Goal: Communication & Community: Answer question/provide support

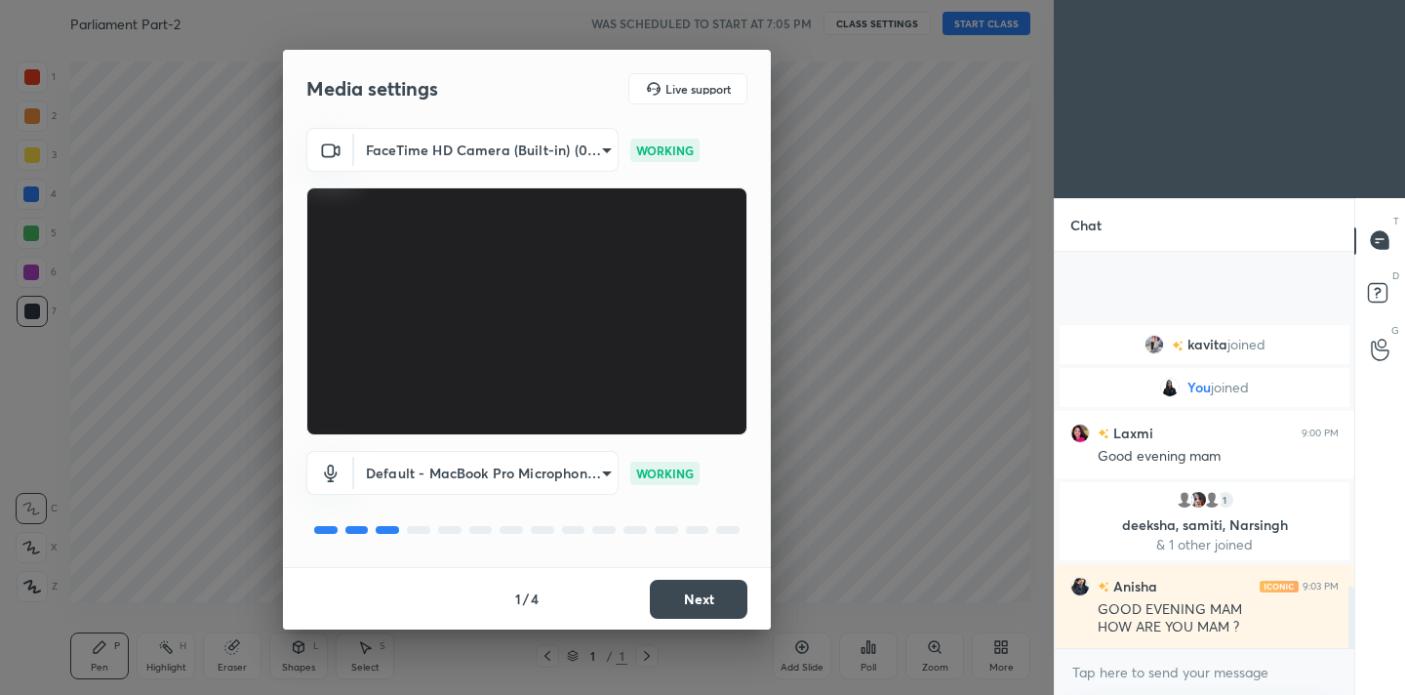
scroll to position [2180, 0]
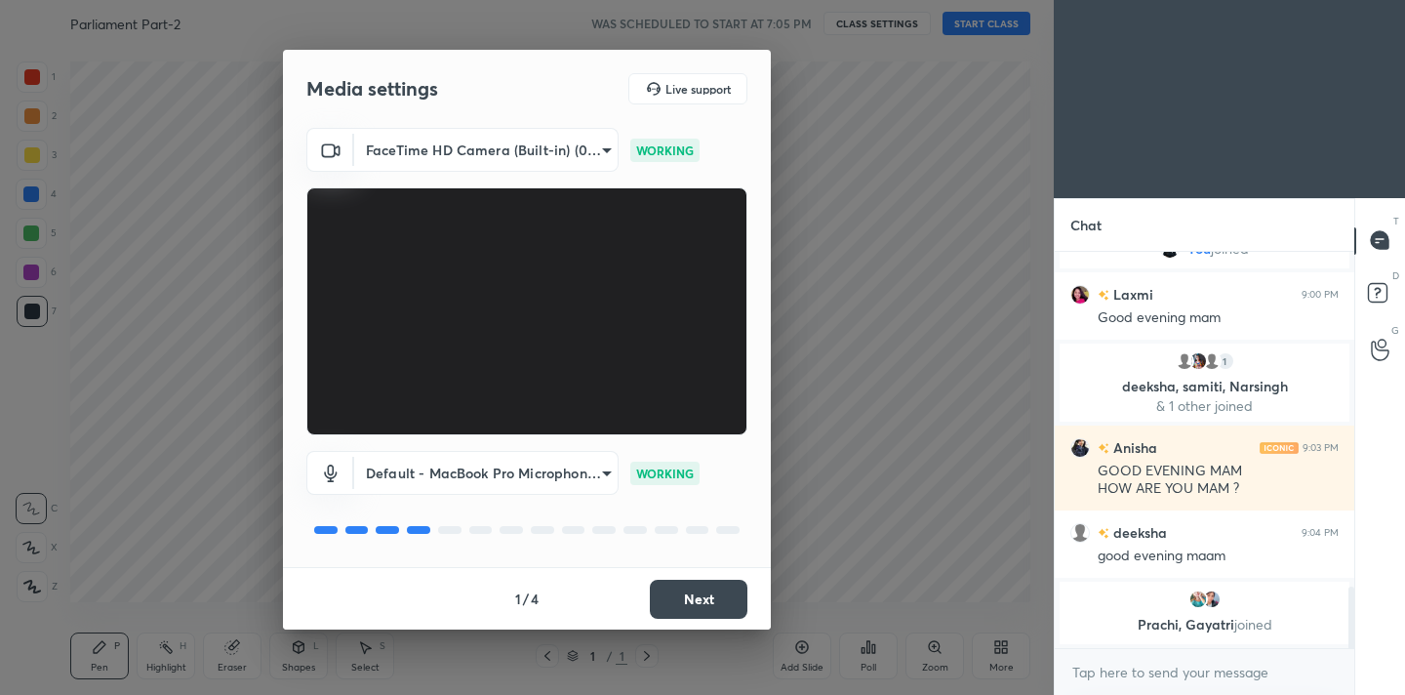
click at [711, 586] on button "Next" at bounding box center [699, 599] width 98 height 39
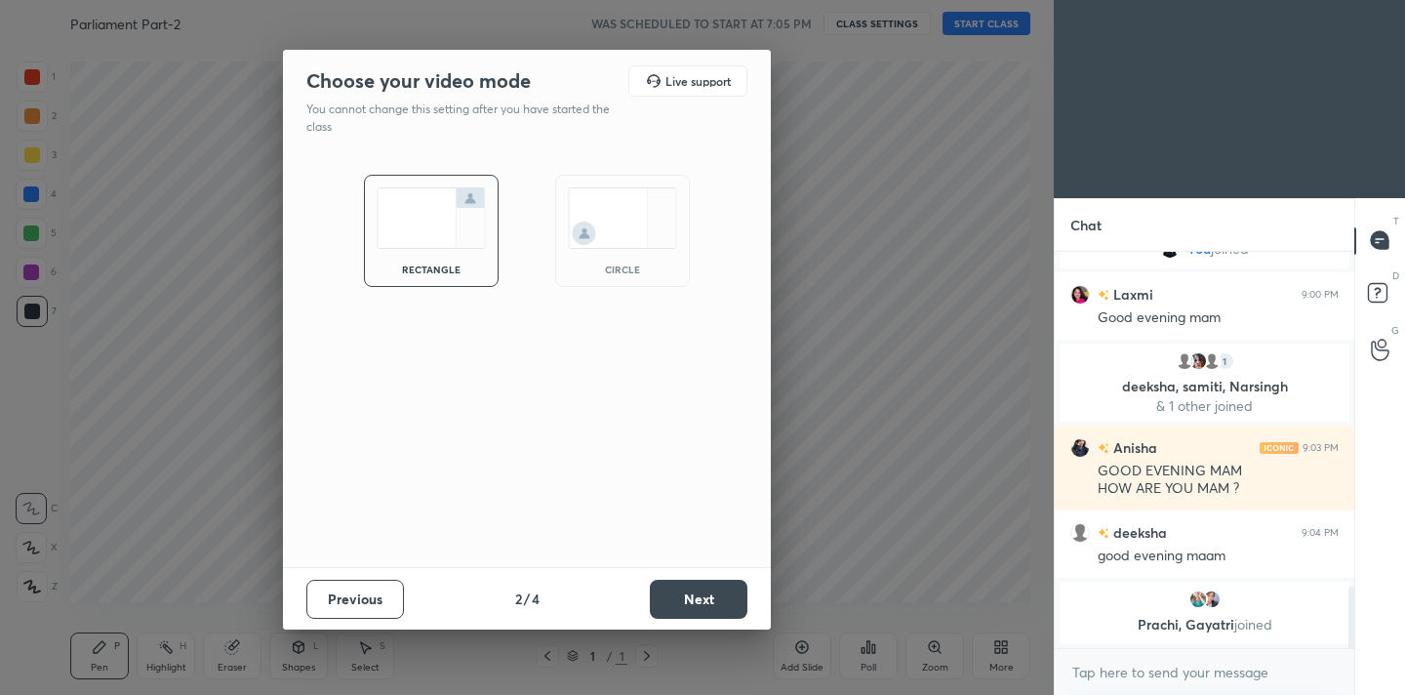
click at [711, 586] on button "Next" at bounding box center [699, 599] width 98 height 39
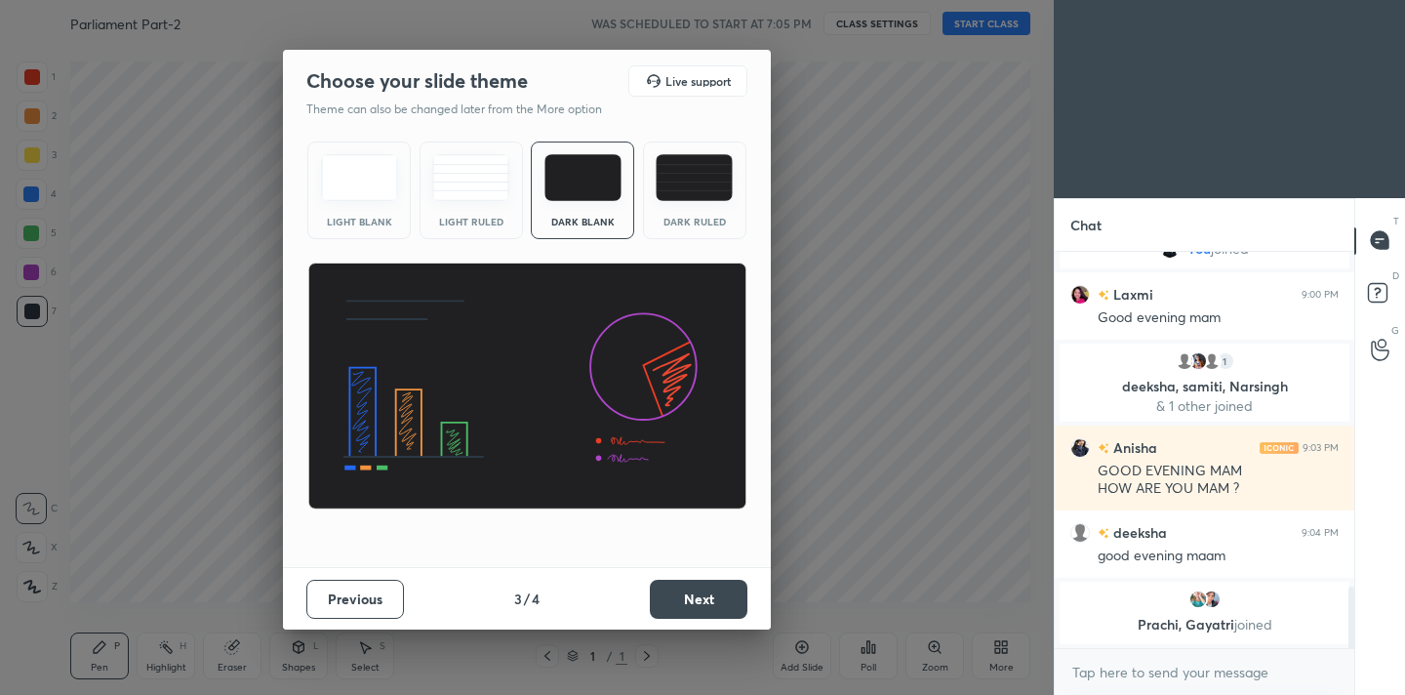
click at [711, 586] on button "Next" at bounding box center [699, 599] width 98 height 39
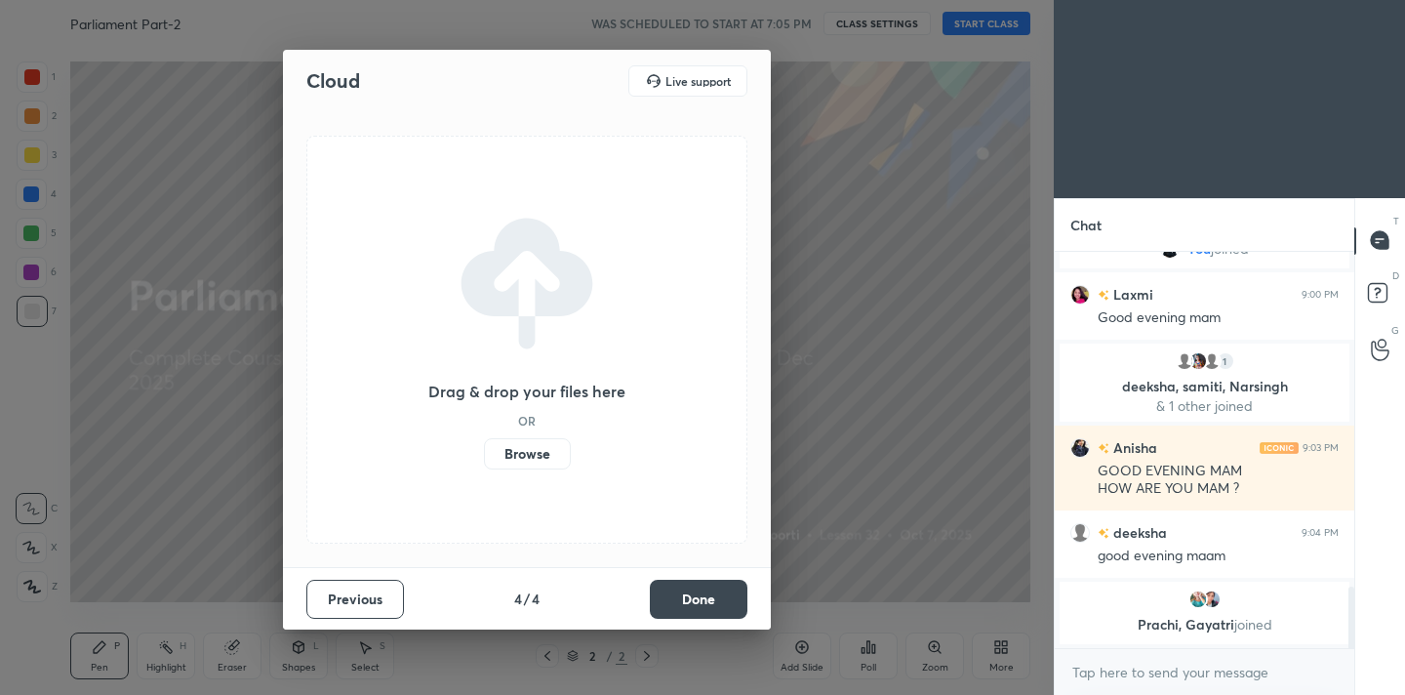
click at [711, 586] on button "Done" at bounding box center [699, 599] width 98 height 39
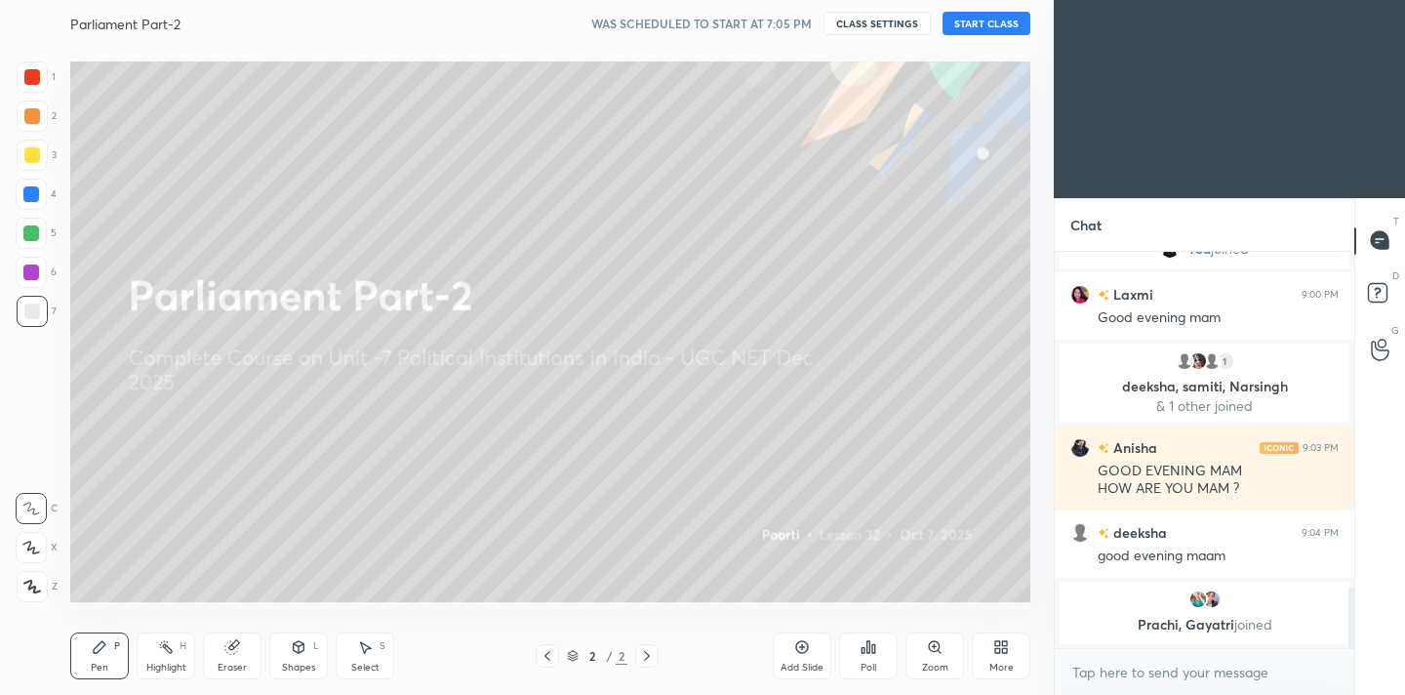
click at [1012, 21] on button "START CLASS" at bounding box center [987, 23] width 88 height 23
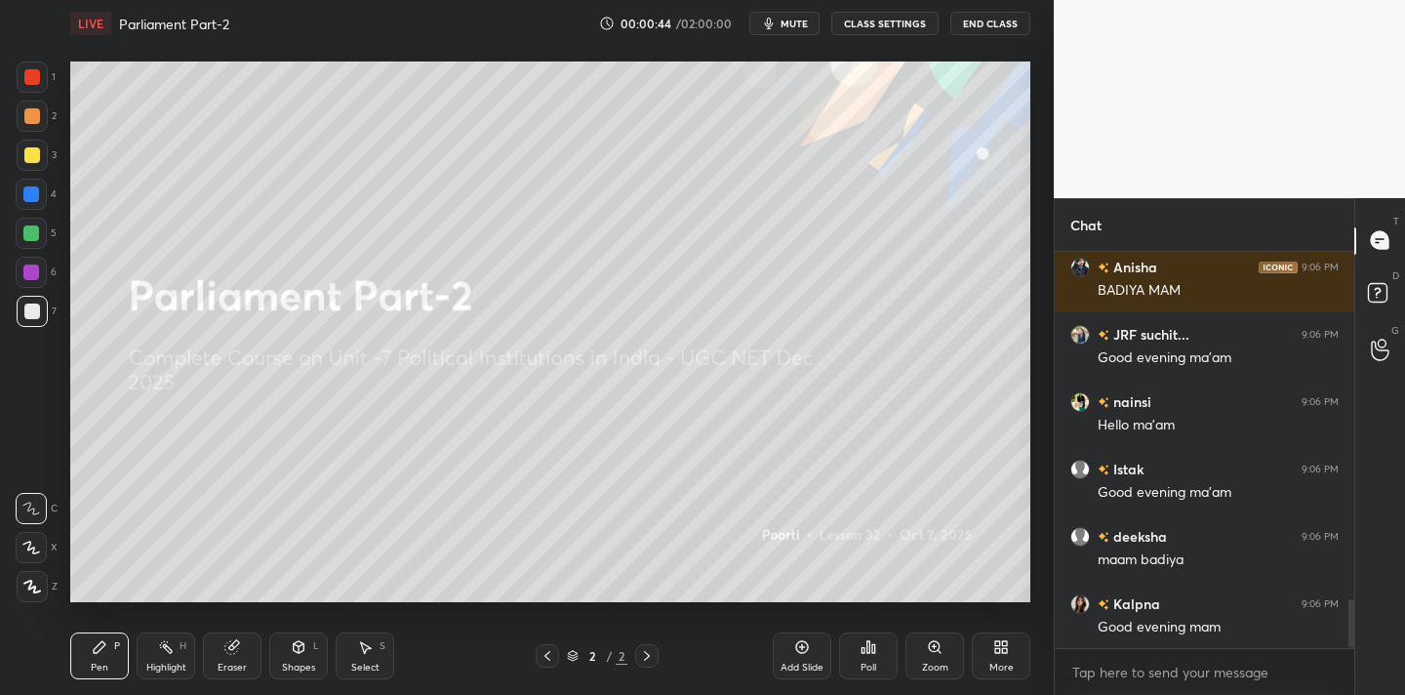
scroll to position [2871, 0]
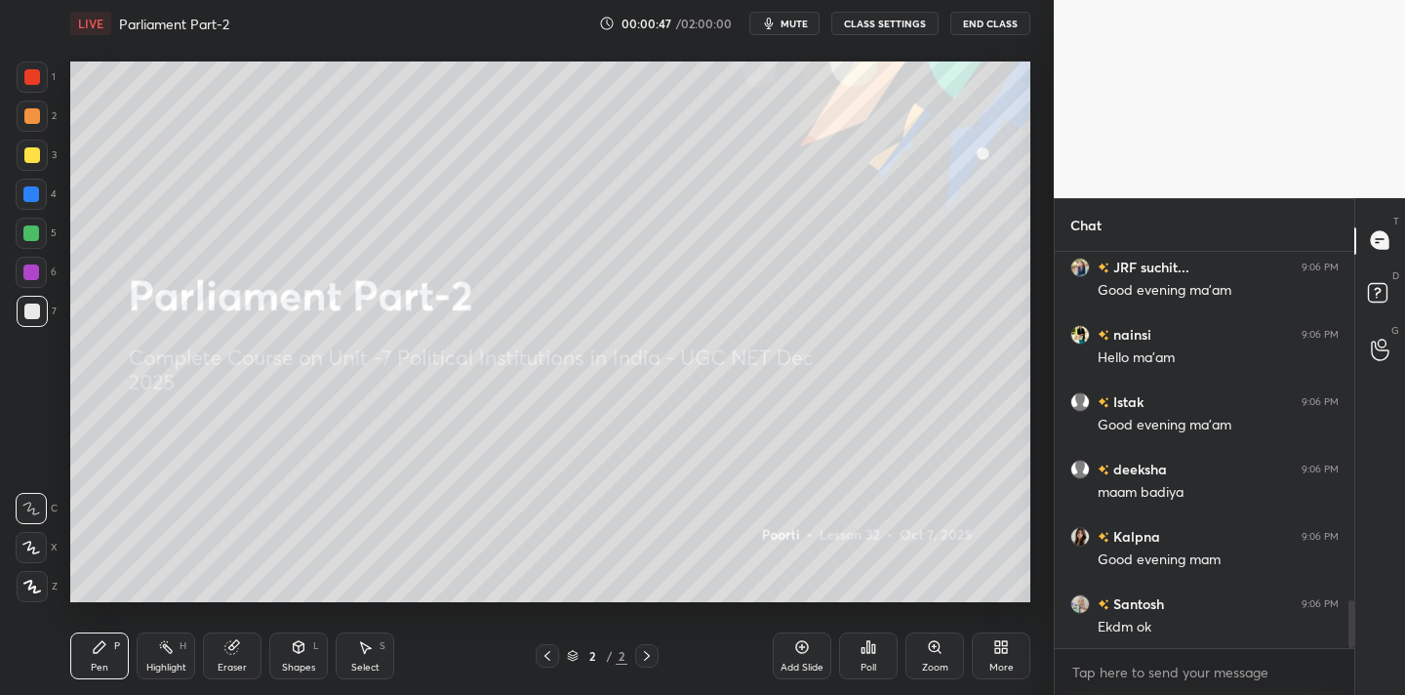
click at [35, 583] on icon at bounding box center [32, 587] width 18 height 14
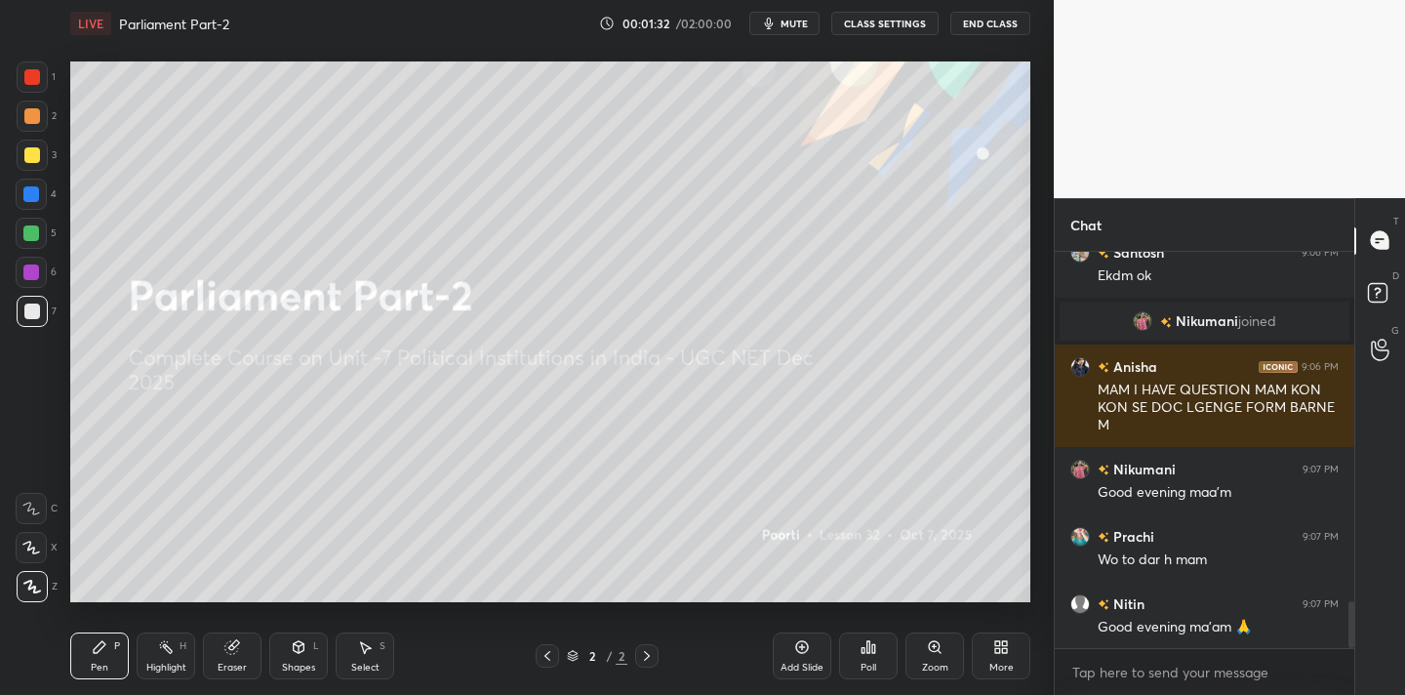
scroll to position [2936, 0]
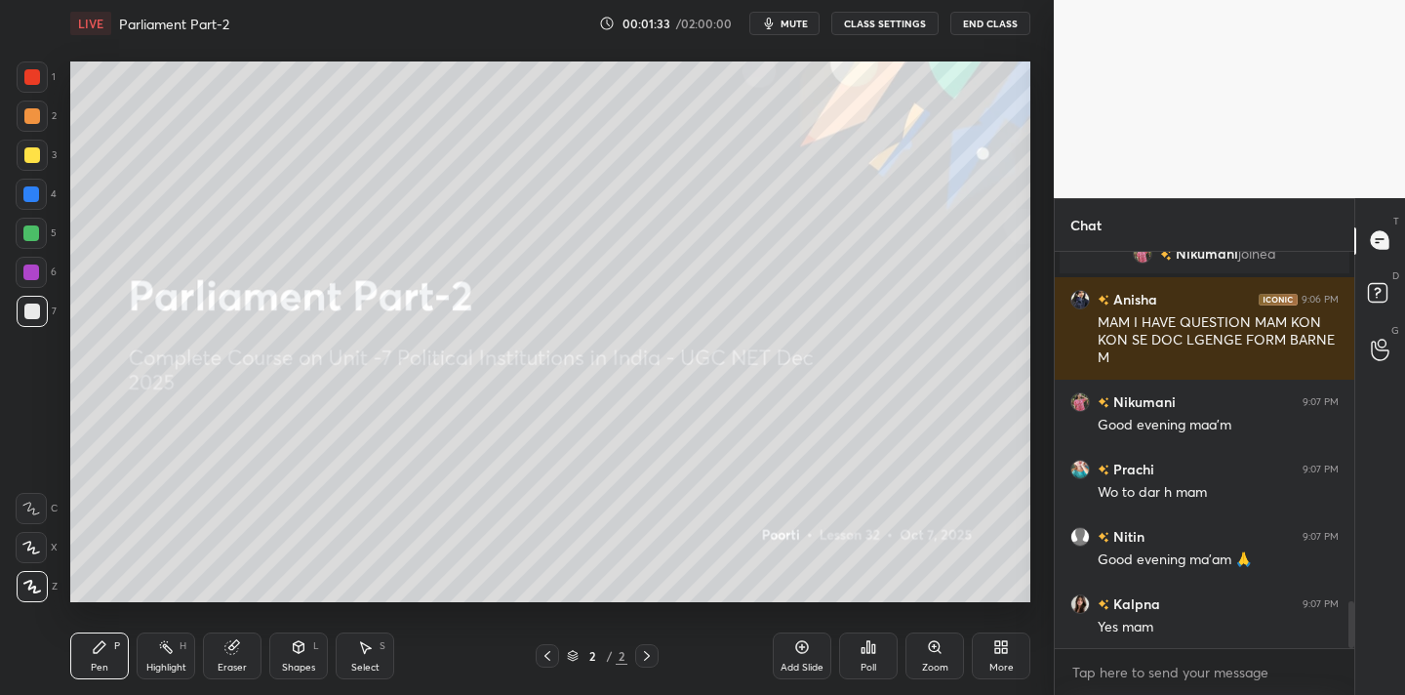
click at [26, 312] on div at bounding box center [32, 311] width 31 height 31
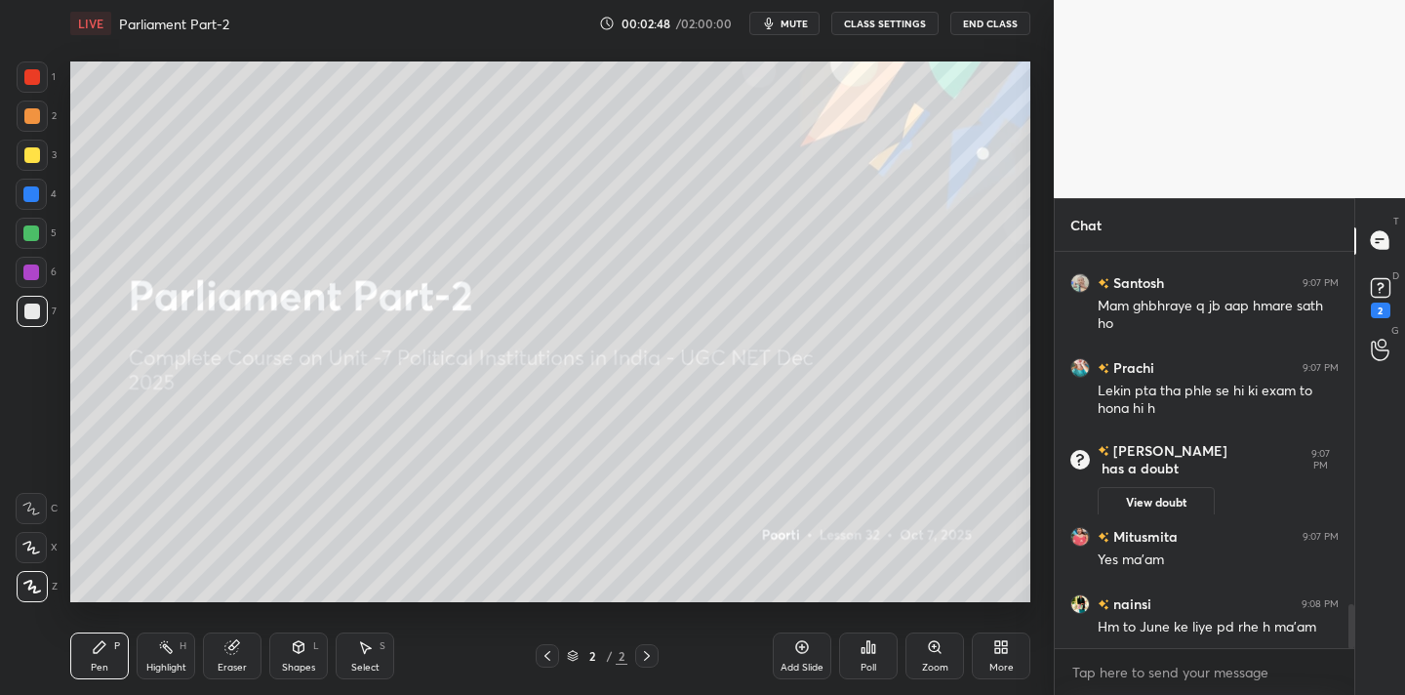
scroll to position [3229, 0]
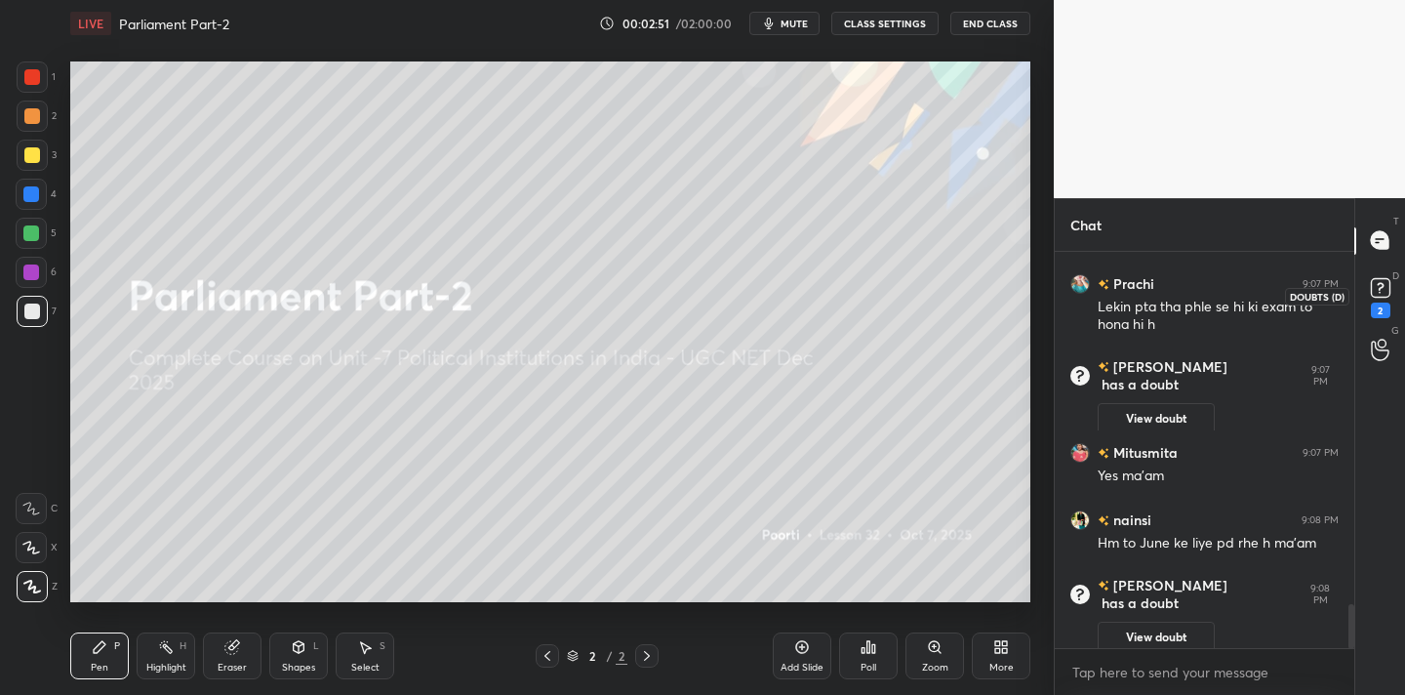
click at [1384, 301] on icon at bounding box center [1380, 287] width 29 height 29
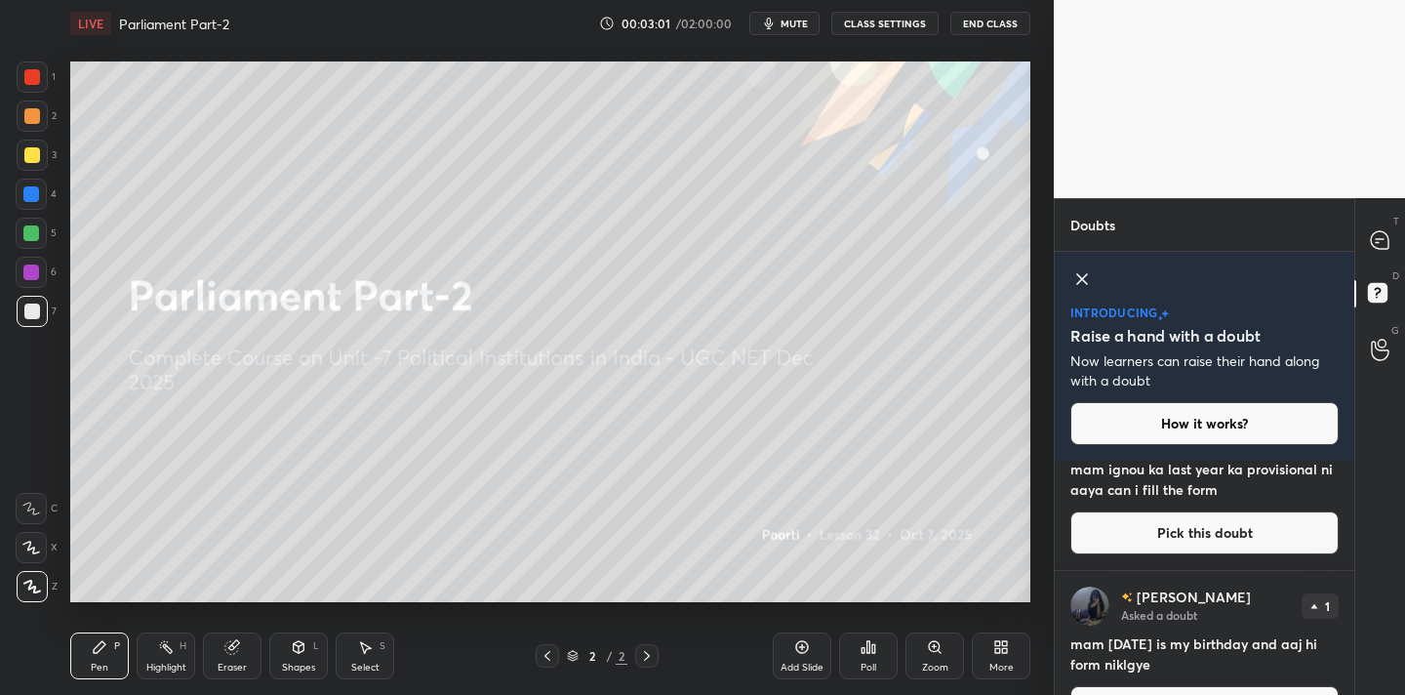
scroll to position [115, 0]
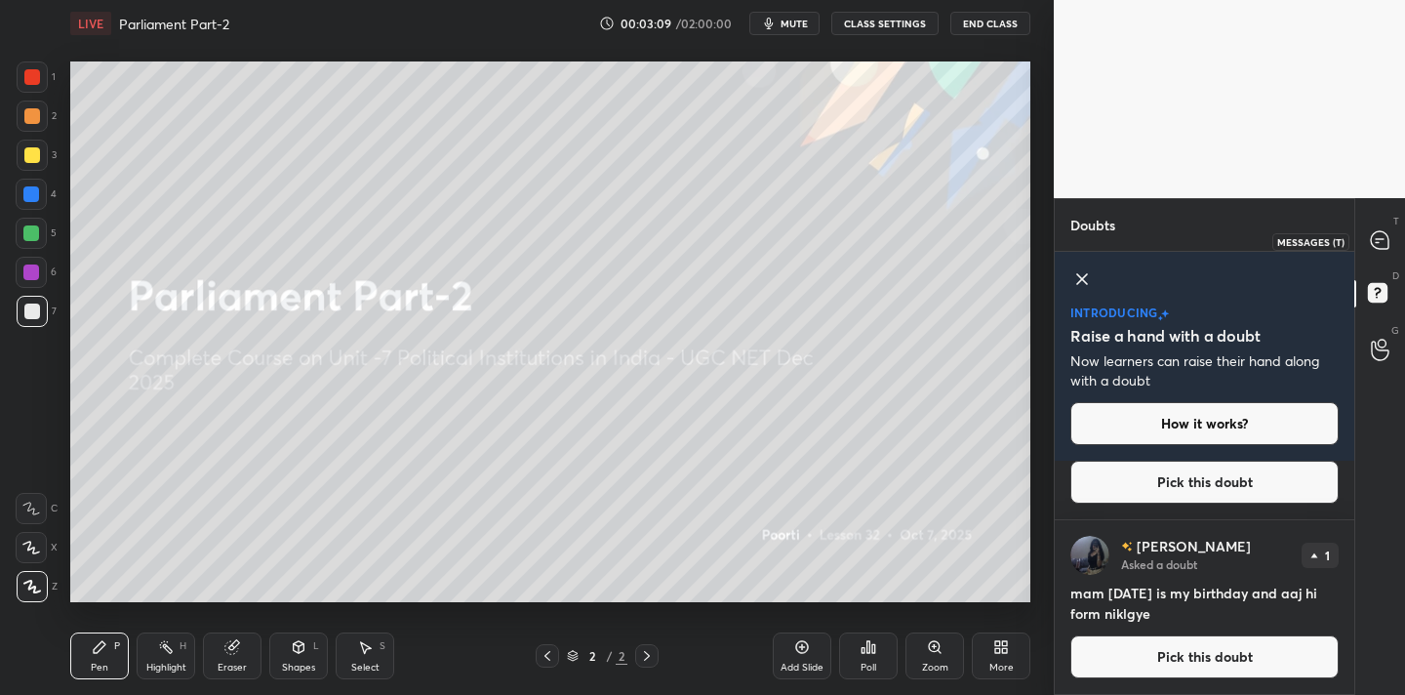
click at [1382, 254] on div at bounding box center [1380, 240] width 39 height 35
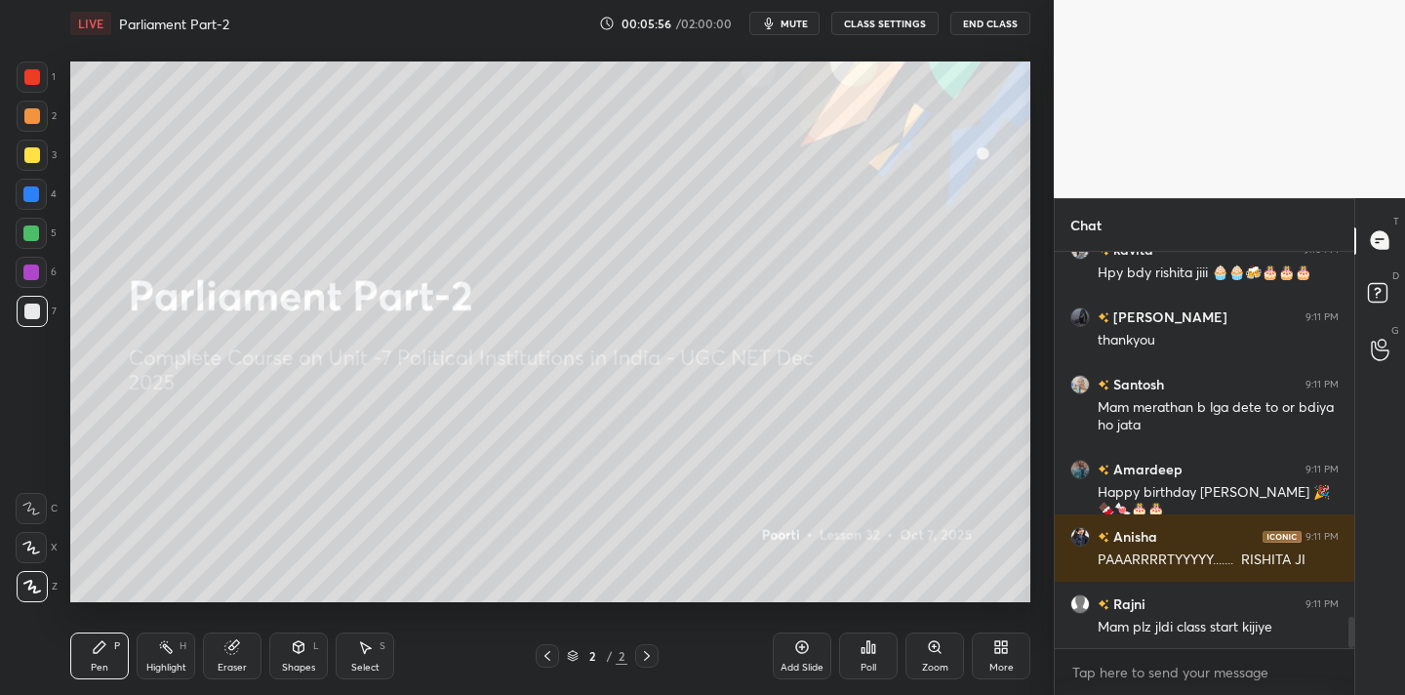
scroll to position [4660, 0]
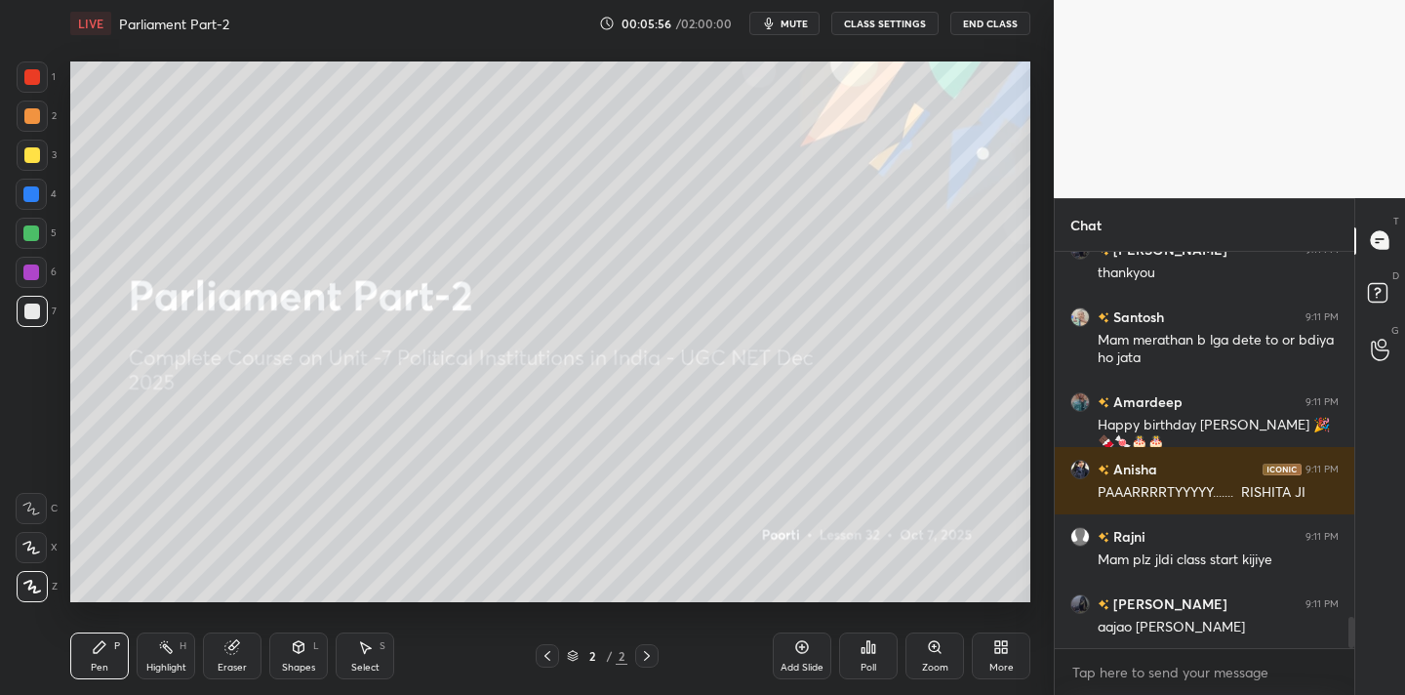
click at [879, 652] on div "Poll" at bounding box center [868, 655] width 59 height 47
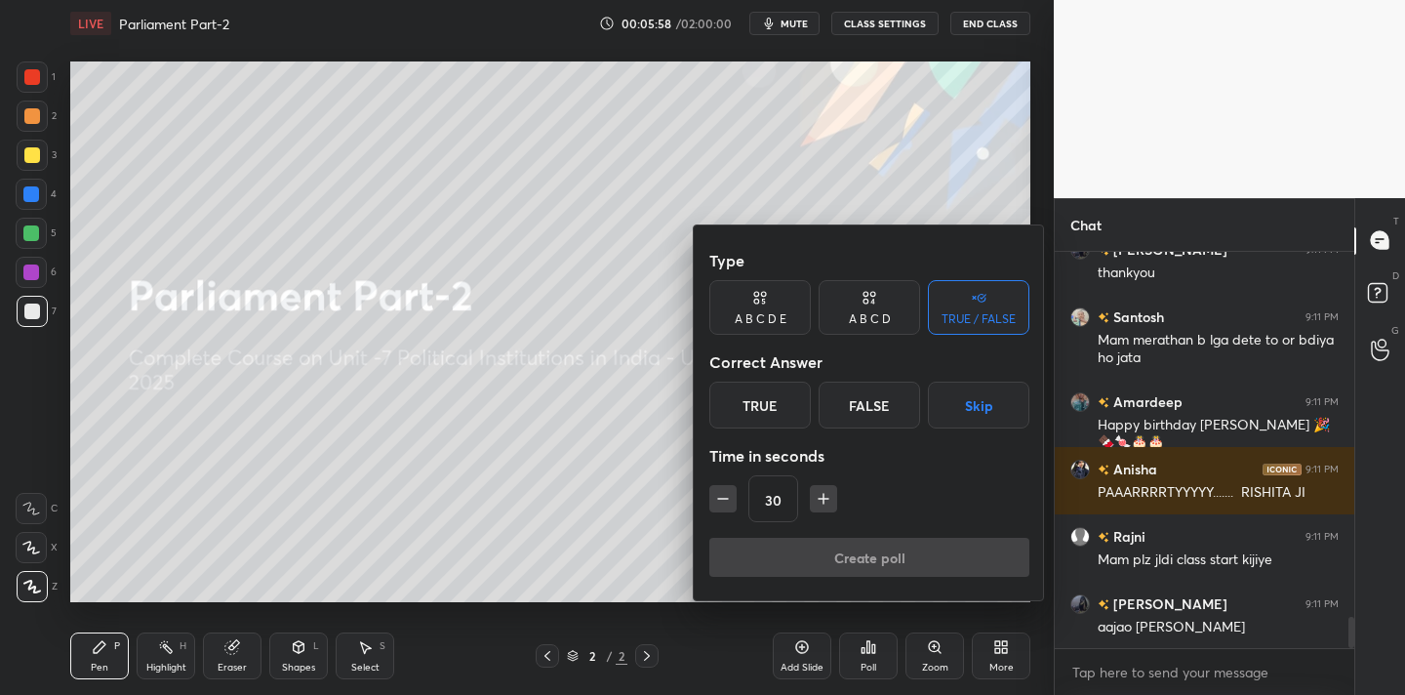
click at [715, 88] on div at bounding box center [702, 347] width 1405 height 695
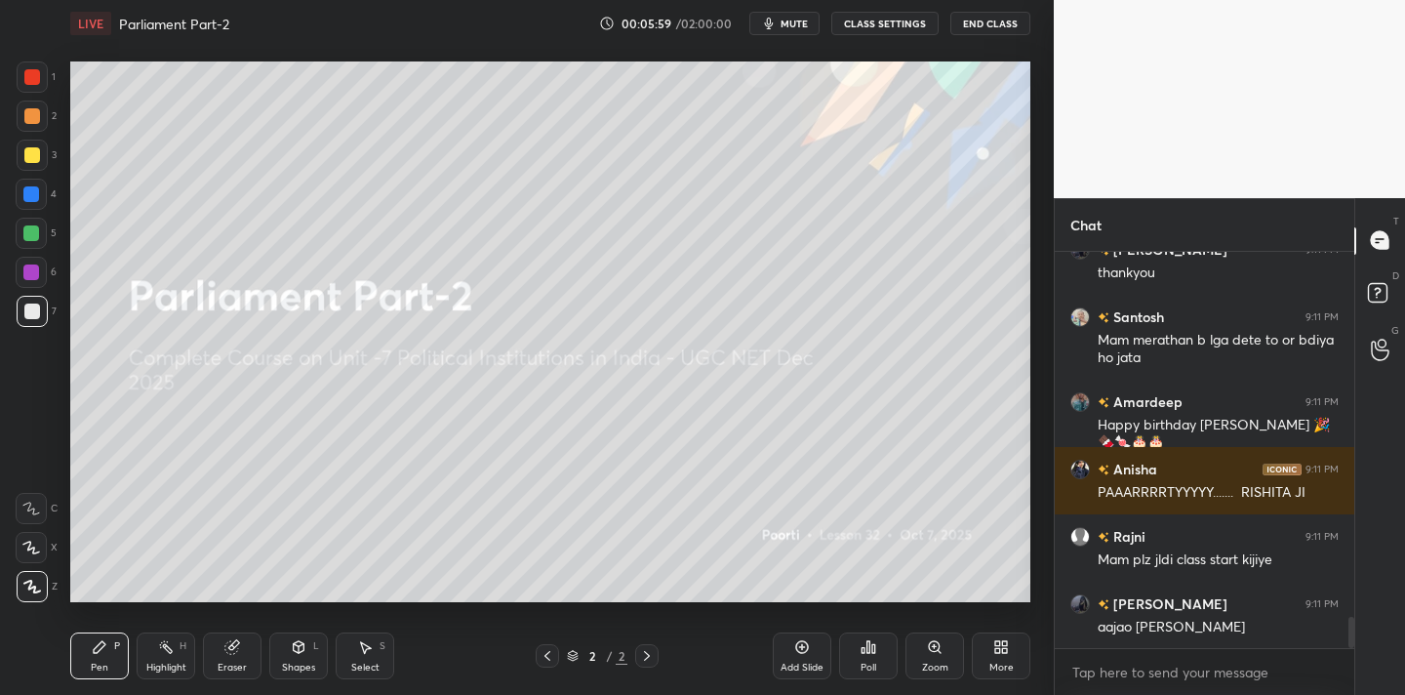
click at [997, 637] on div "More" at bounding box center [1001, 655] width 59 height 47
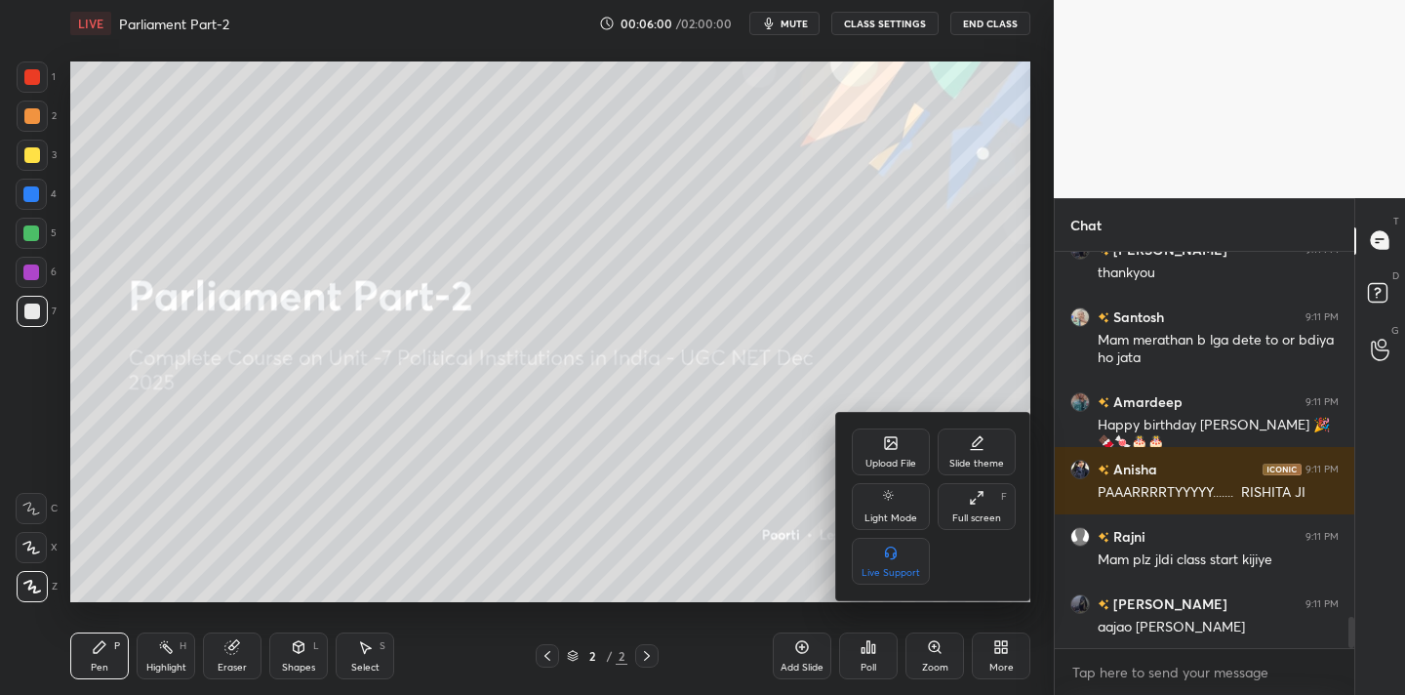
click at [908, 455] on div "Upload File" at bounding box center [891, 451] width 78 height 47
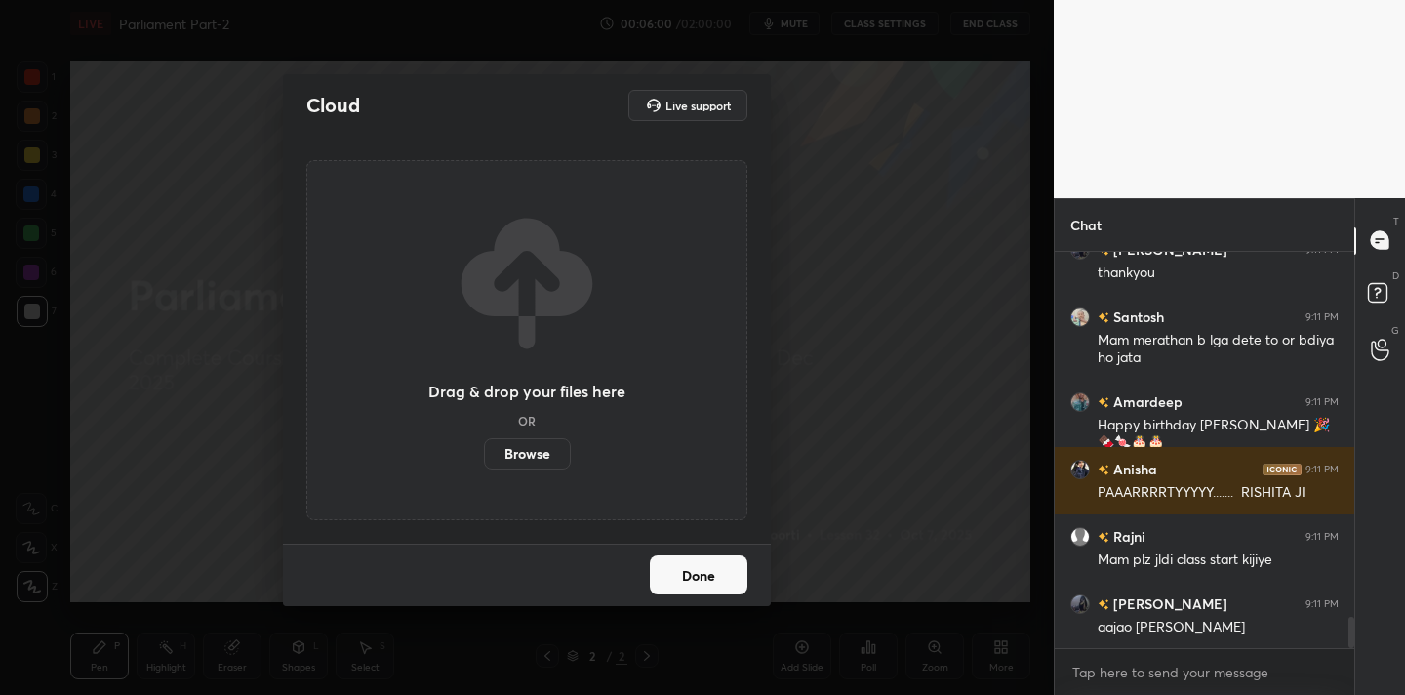
scroll to position [4728, 0]
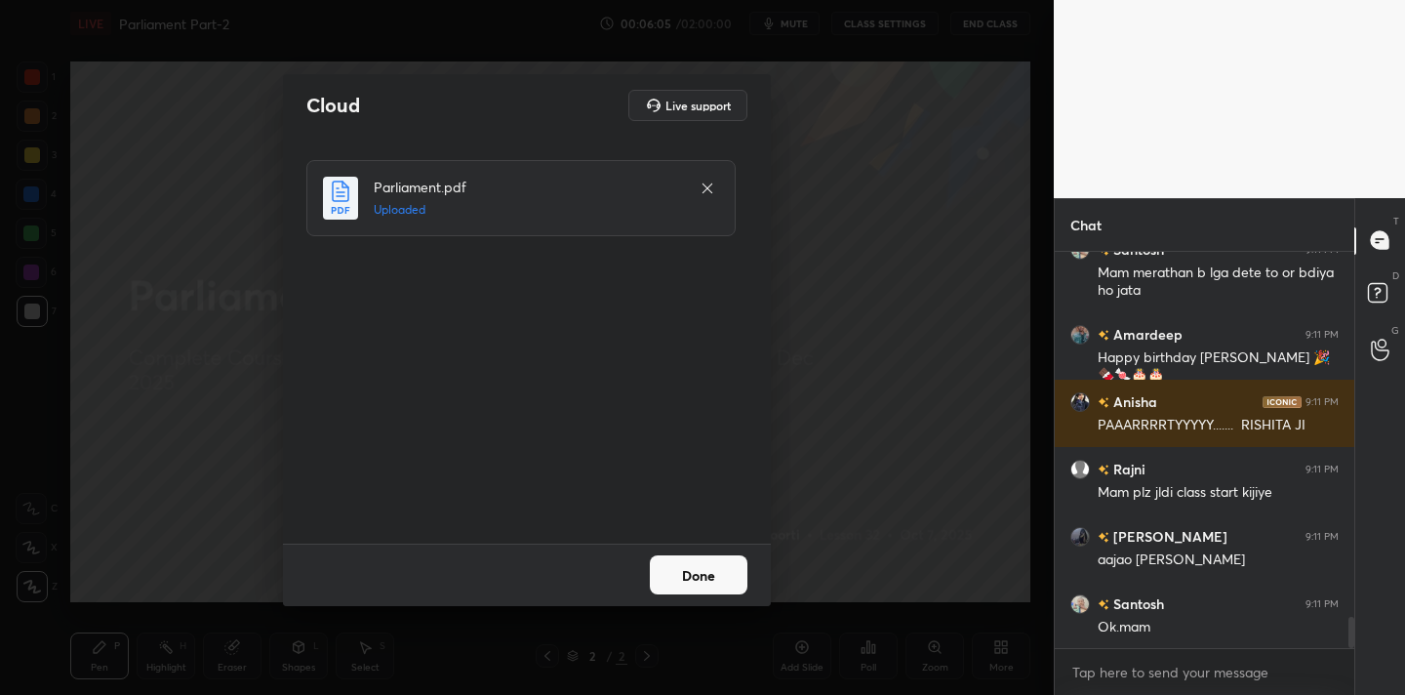
click at [706, 569] on button "Done" at bounding box center [699, 574] width 98 height 39
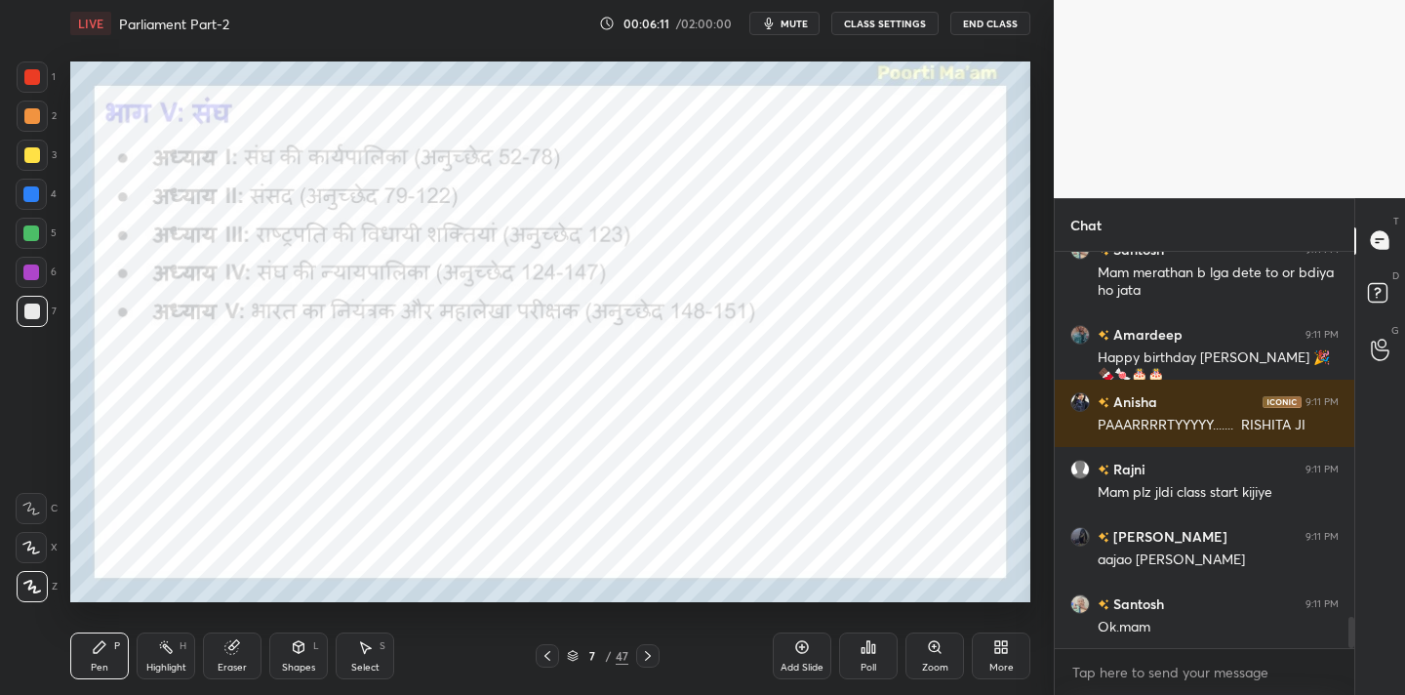
click at [36, 80] on div at bounding box center [32, 77] width 16 height 16
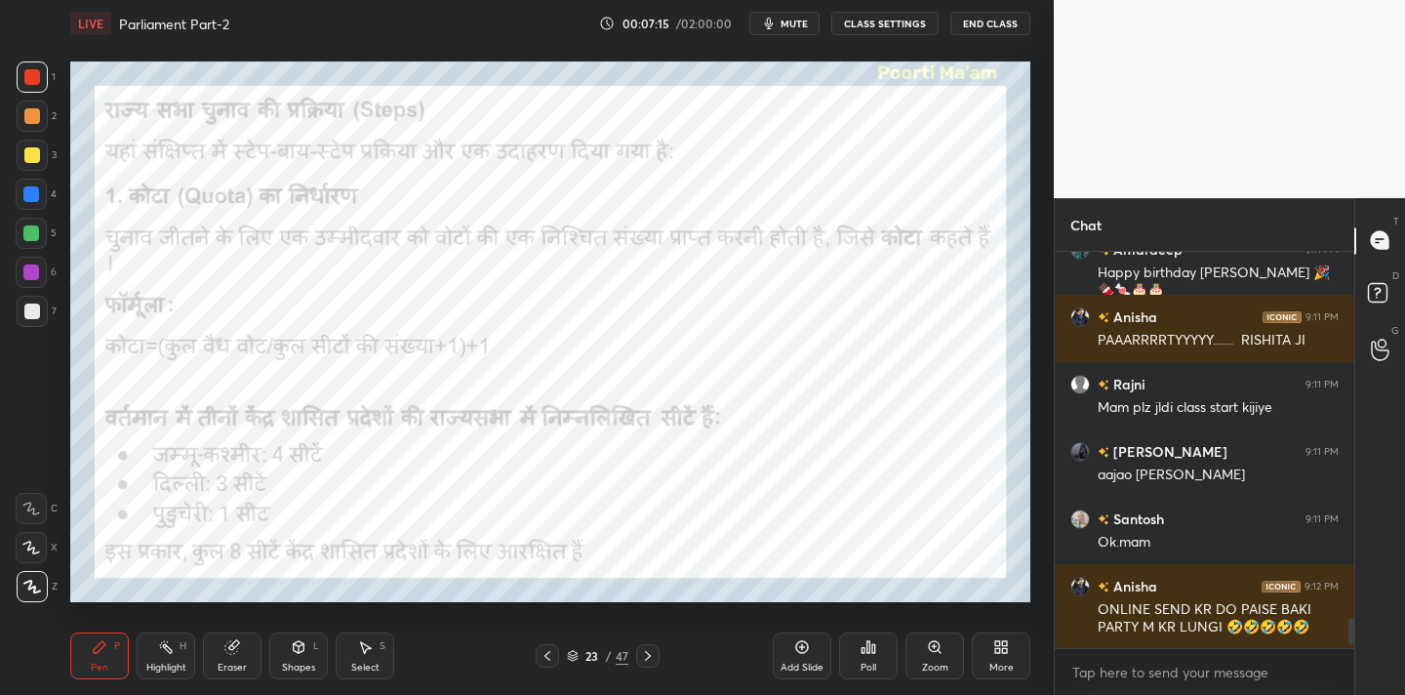
scroll to position [4880, 0]
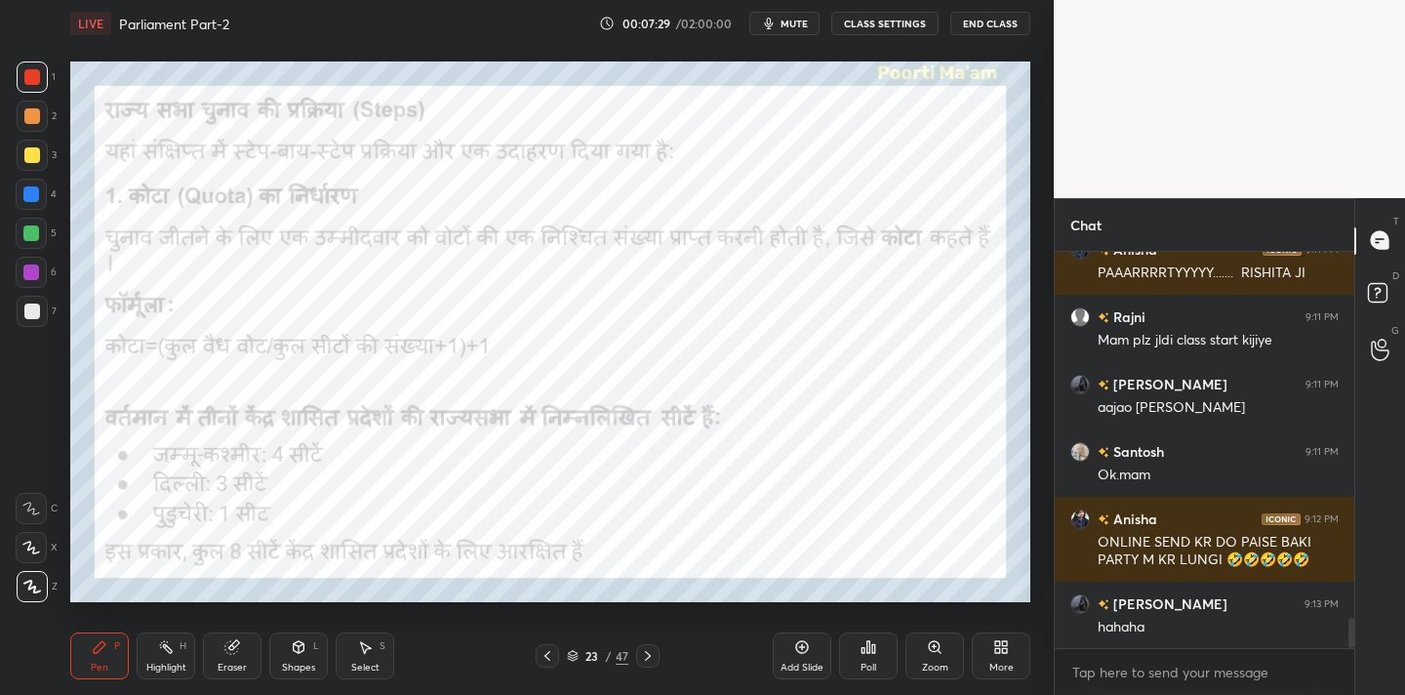
click at [868, 658] on div "Poll" at bounding box center [868, 655] width 59 height 47
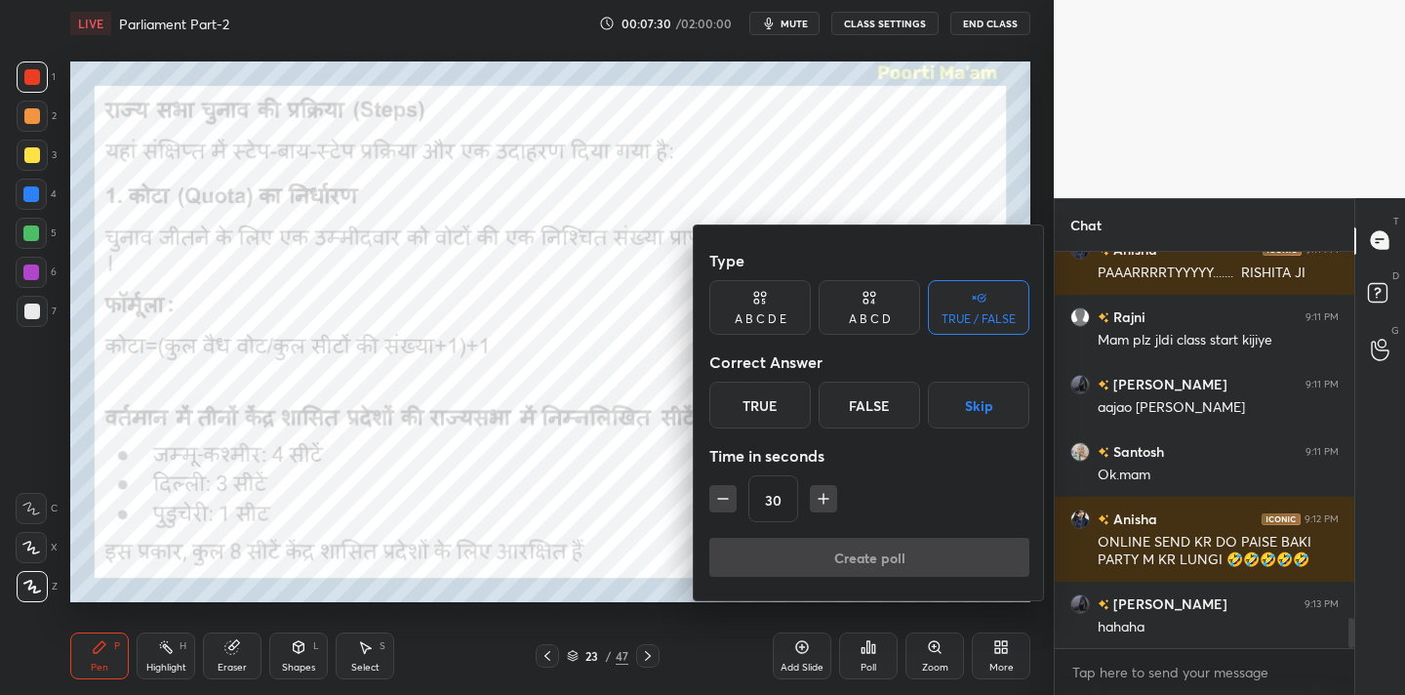
click at [756, 403] on div "True" at bounding box center [761, 405] width 102 height 47
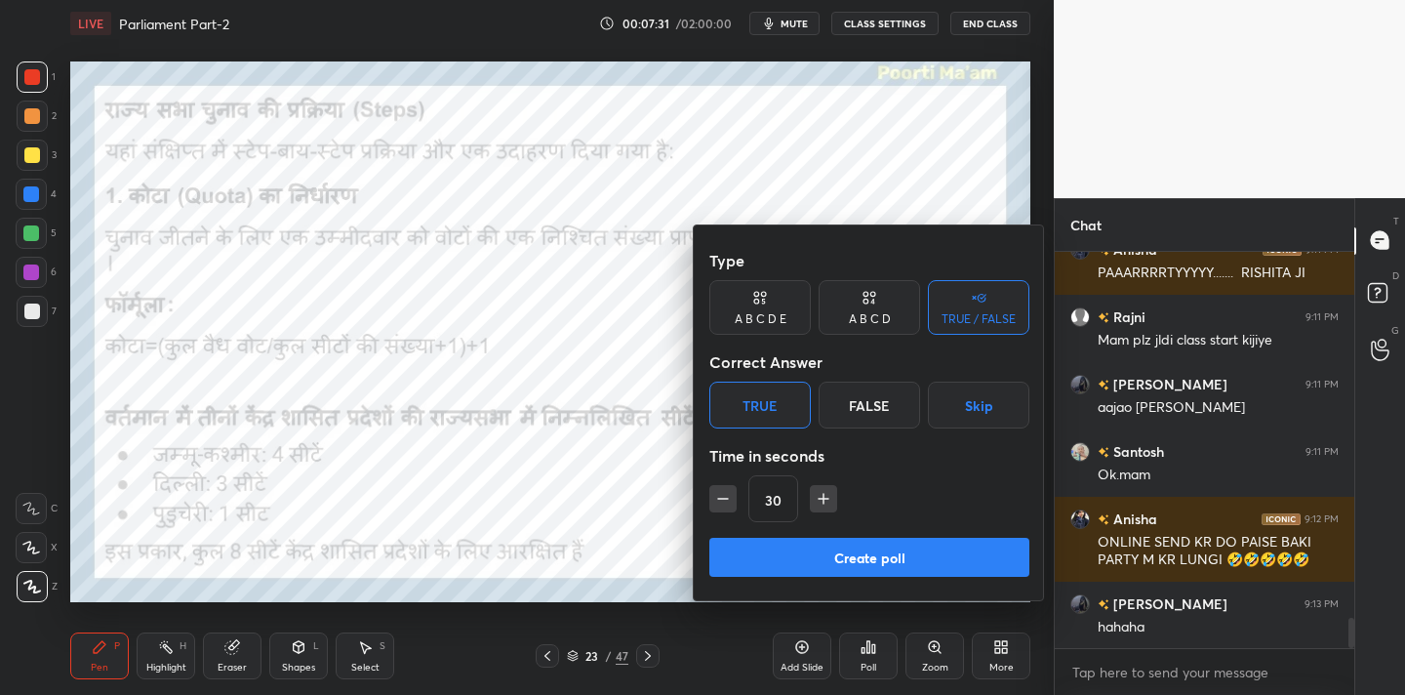
click at [867, 565] on button "Create poll" at bounding box center [870, 557] width 320 height 39
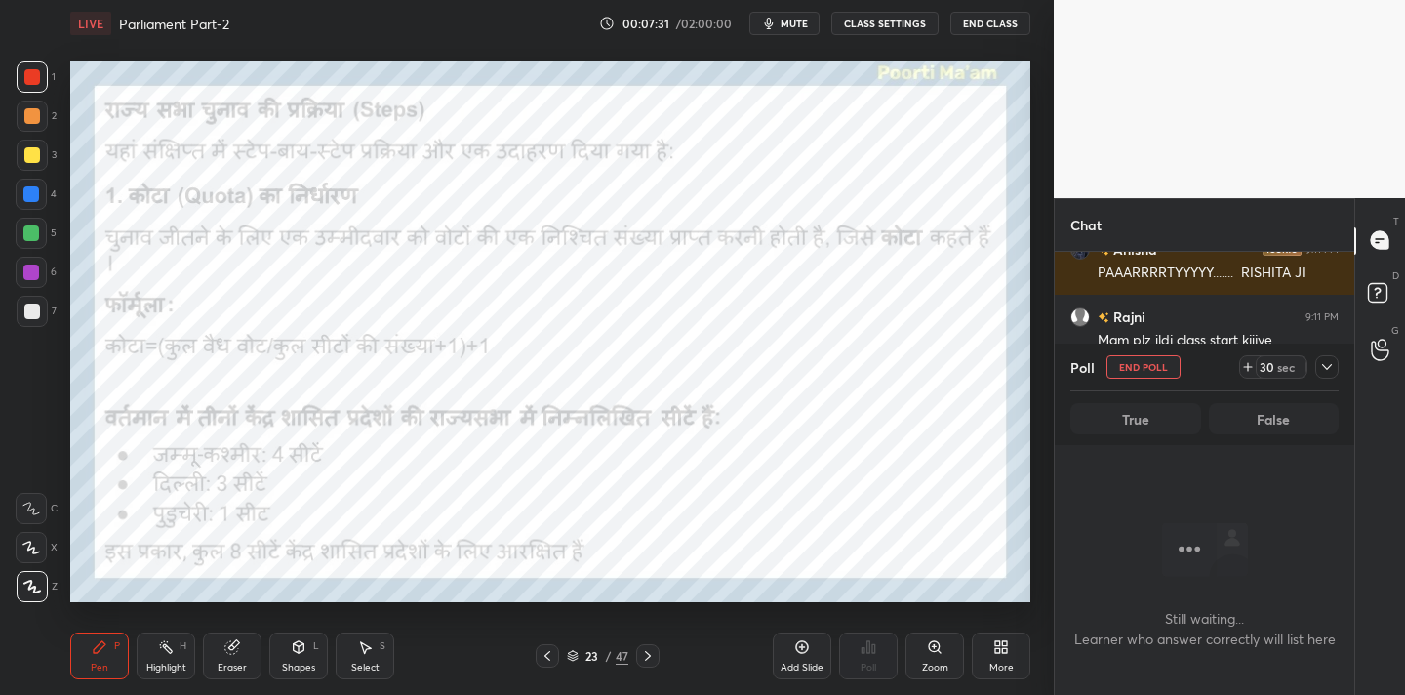
scroll to position [126, 294]
click at [1327, 360] on icon at bounding box center [1328, 367] width 16 height 16
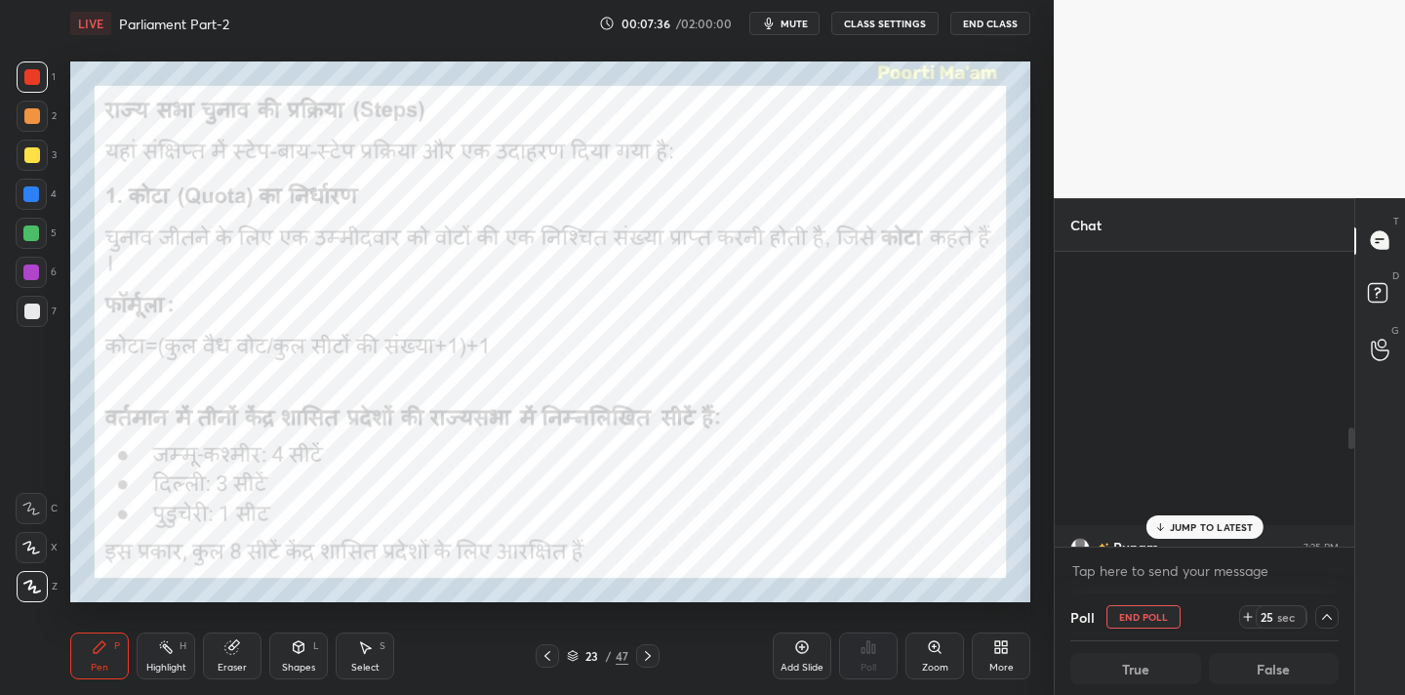
scroll to position [4246, 0]
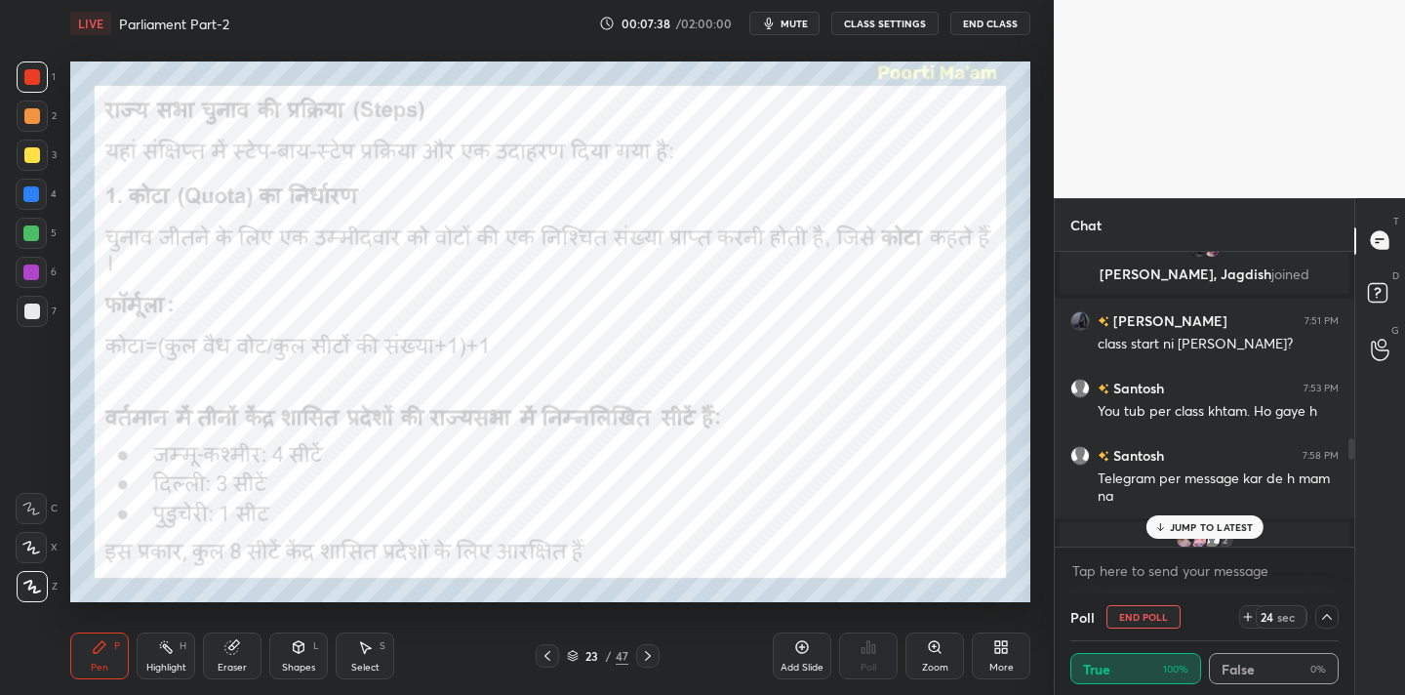
click at [1330, 619] on icon at bounding box center [1328, 617] width 16 height 16
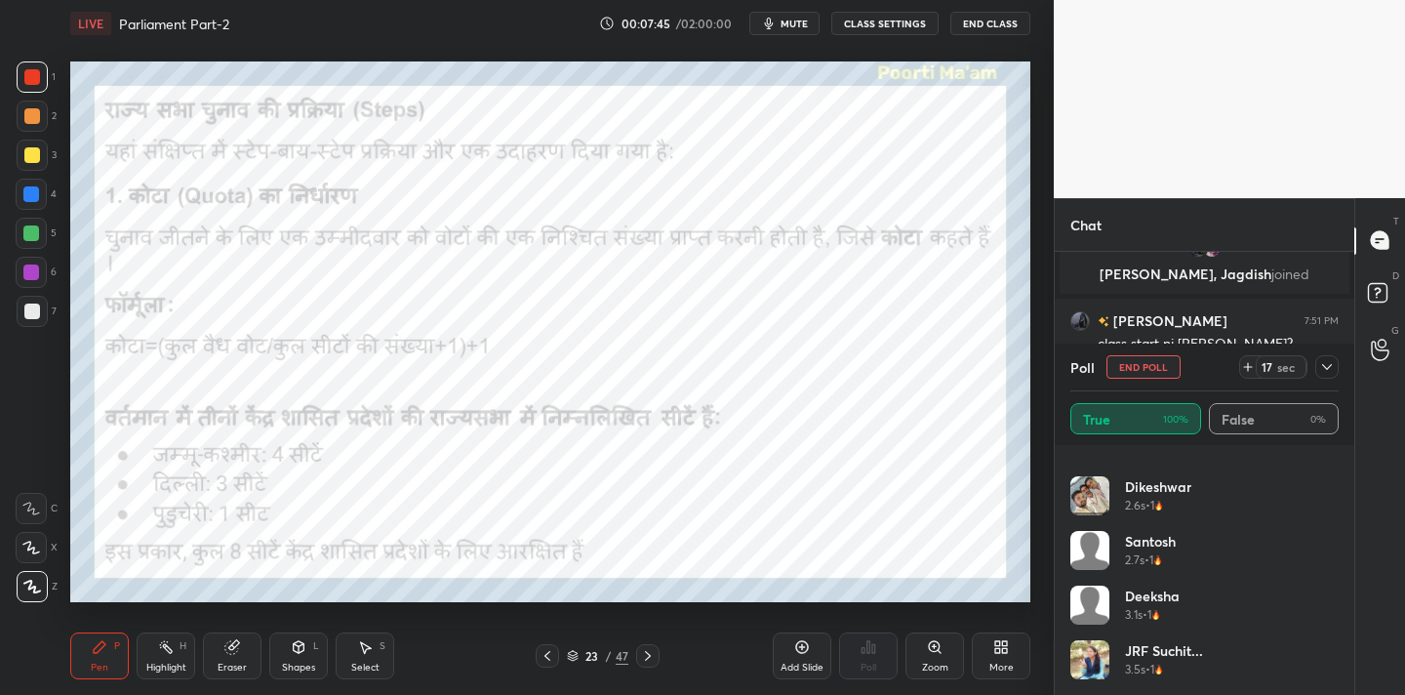
scroll to position [0, 0]
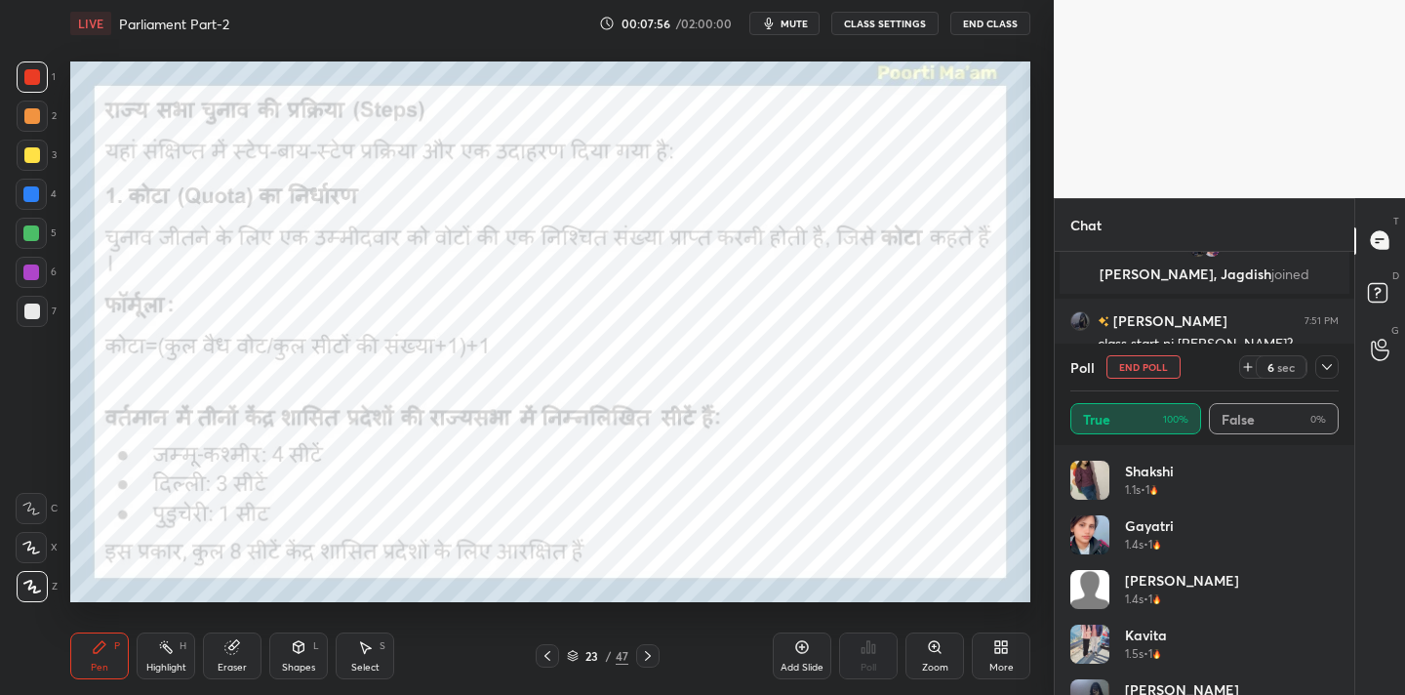
click at [1162, 376] on button "End Poll" at bounding box center [1144, 366] width 74 height 23
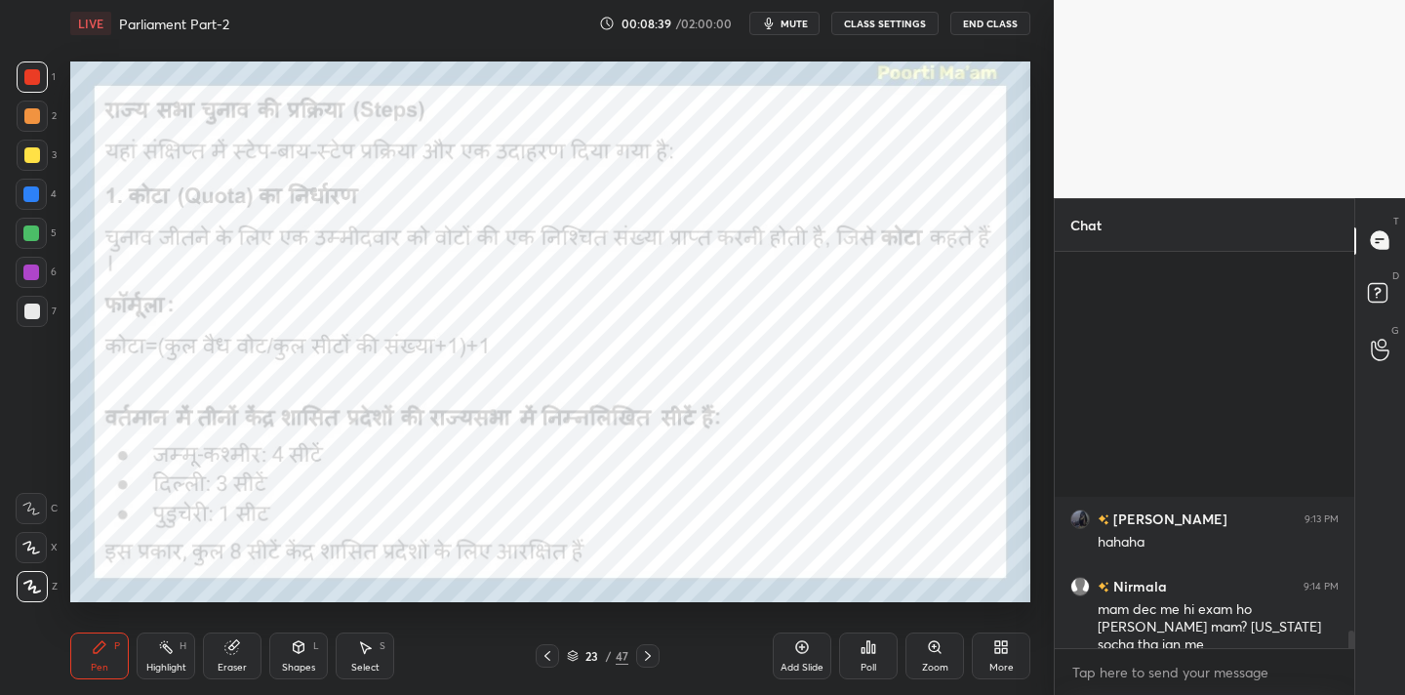
scroll to position [6544, 0]
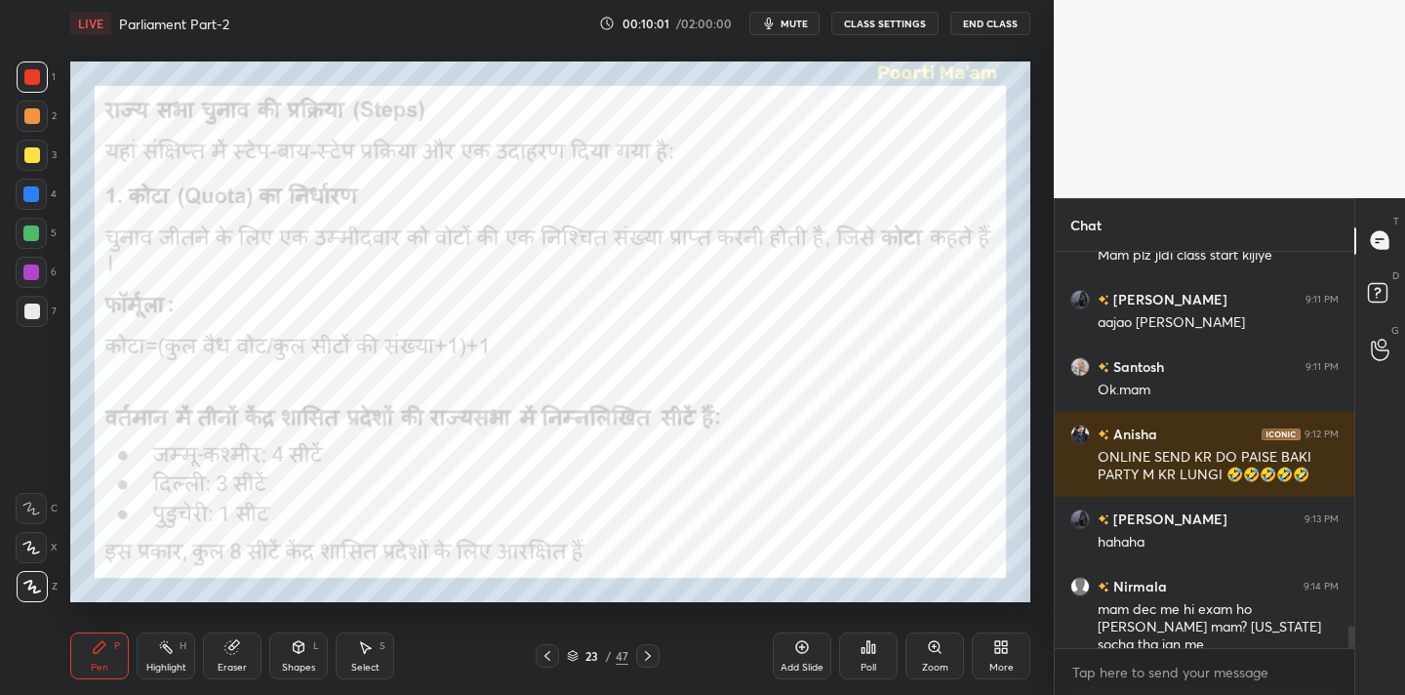
click at [229, 646] on icon at bounding box center [231, 647] width 13 height 13
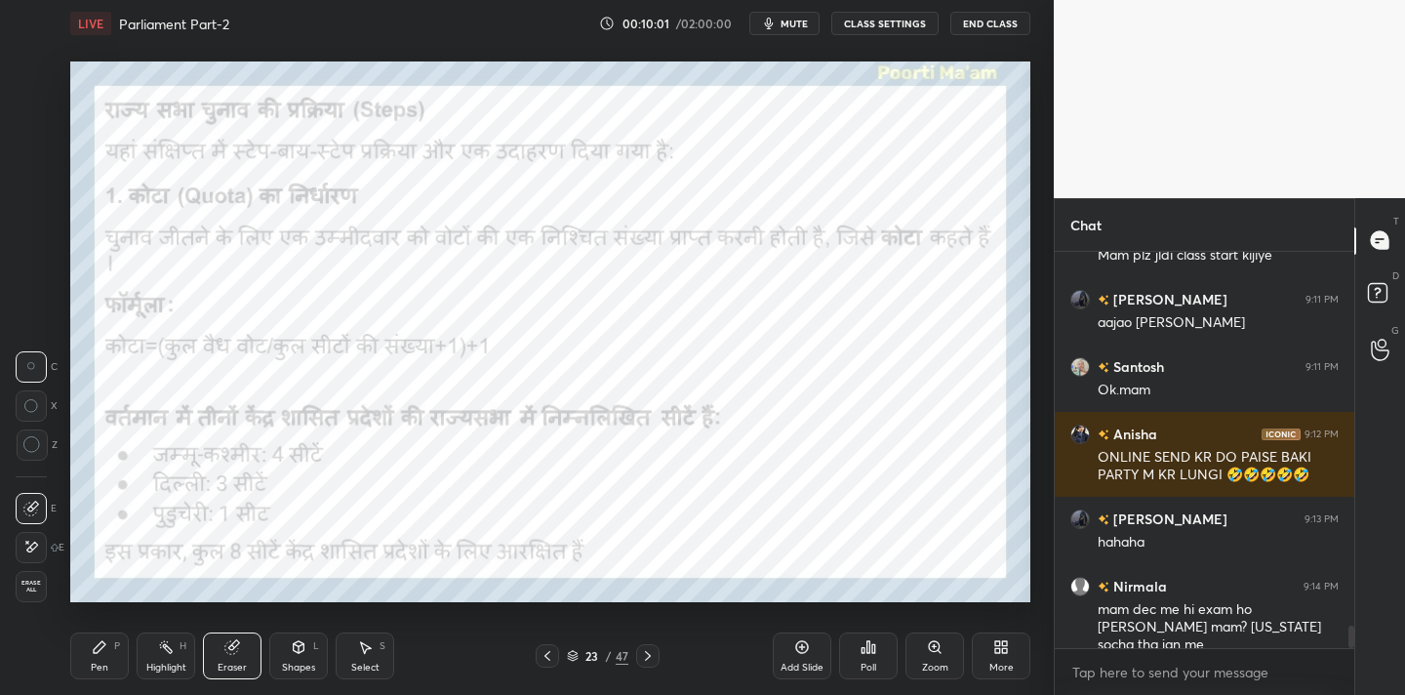
click at [39, 591] on span "Erase all" at bounding box center [31, 587] width 29 height 14
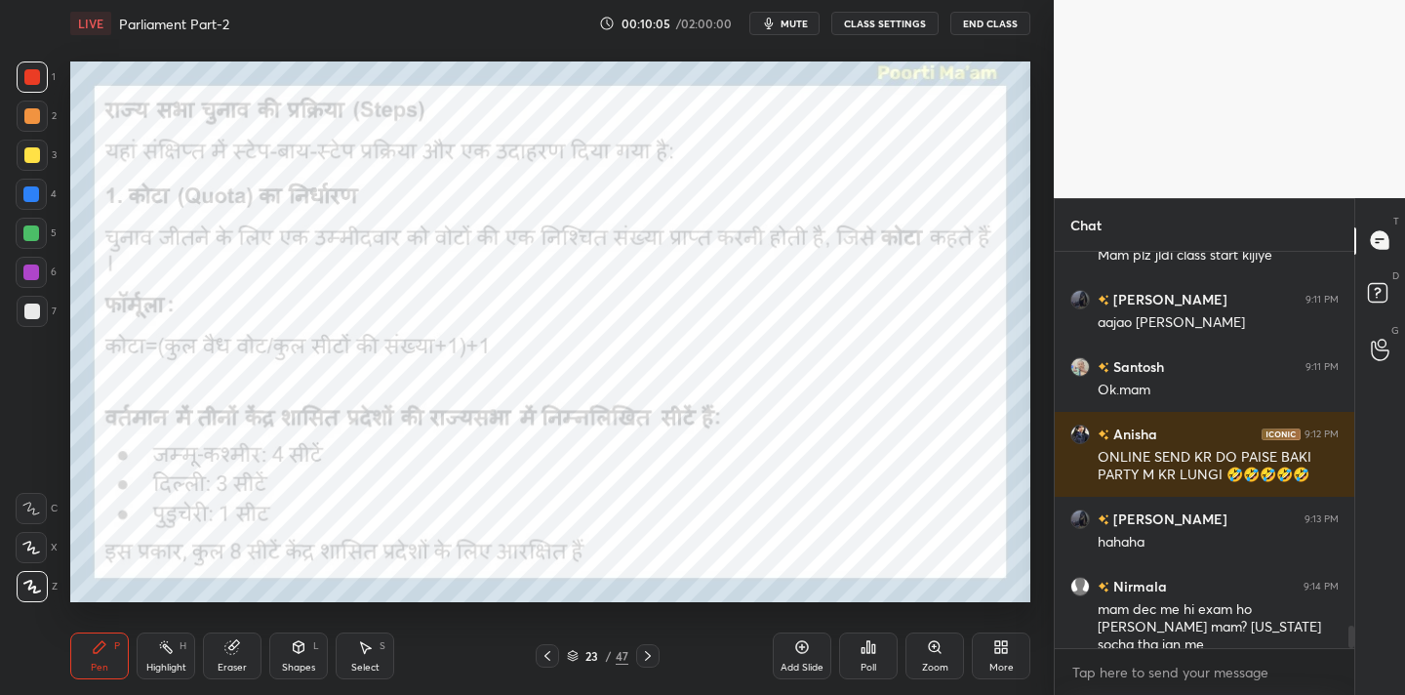
scroll to position [6611, 0]
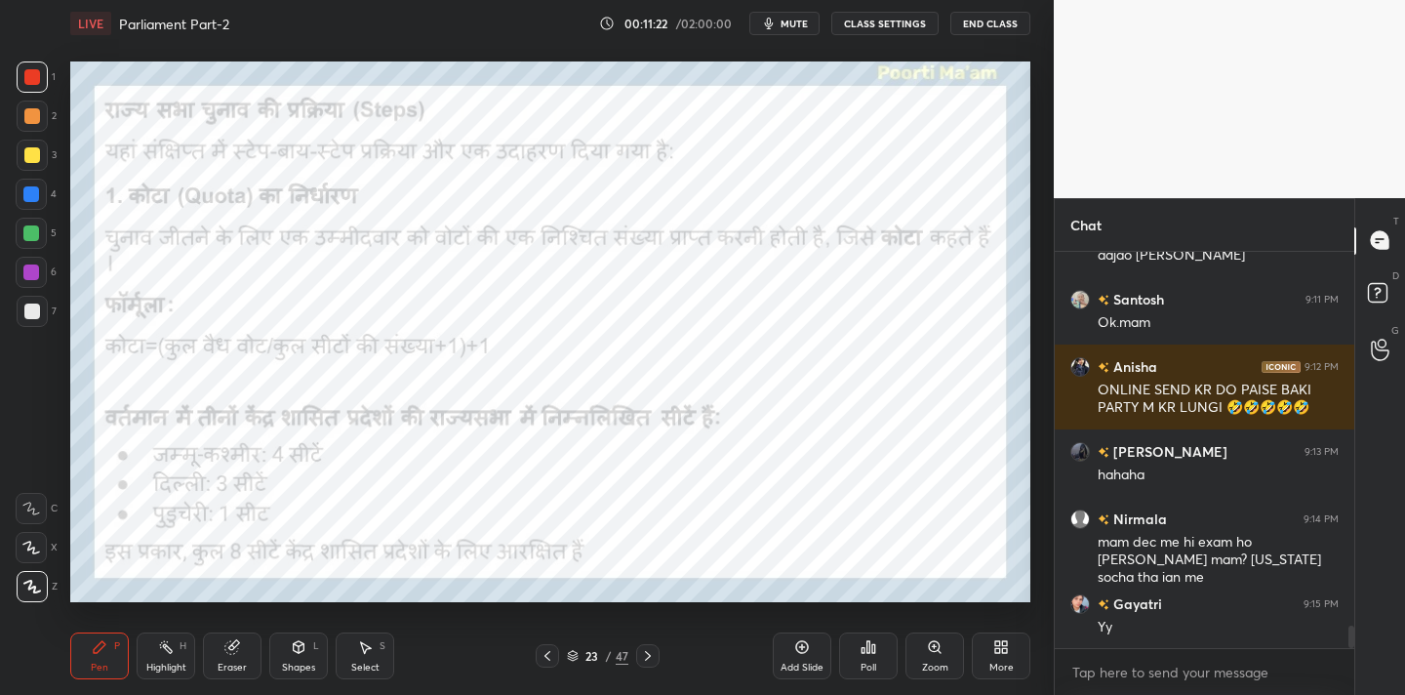
click at [792, 28] on span "mute" at bounding box center [794, 24] width 27 height 14
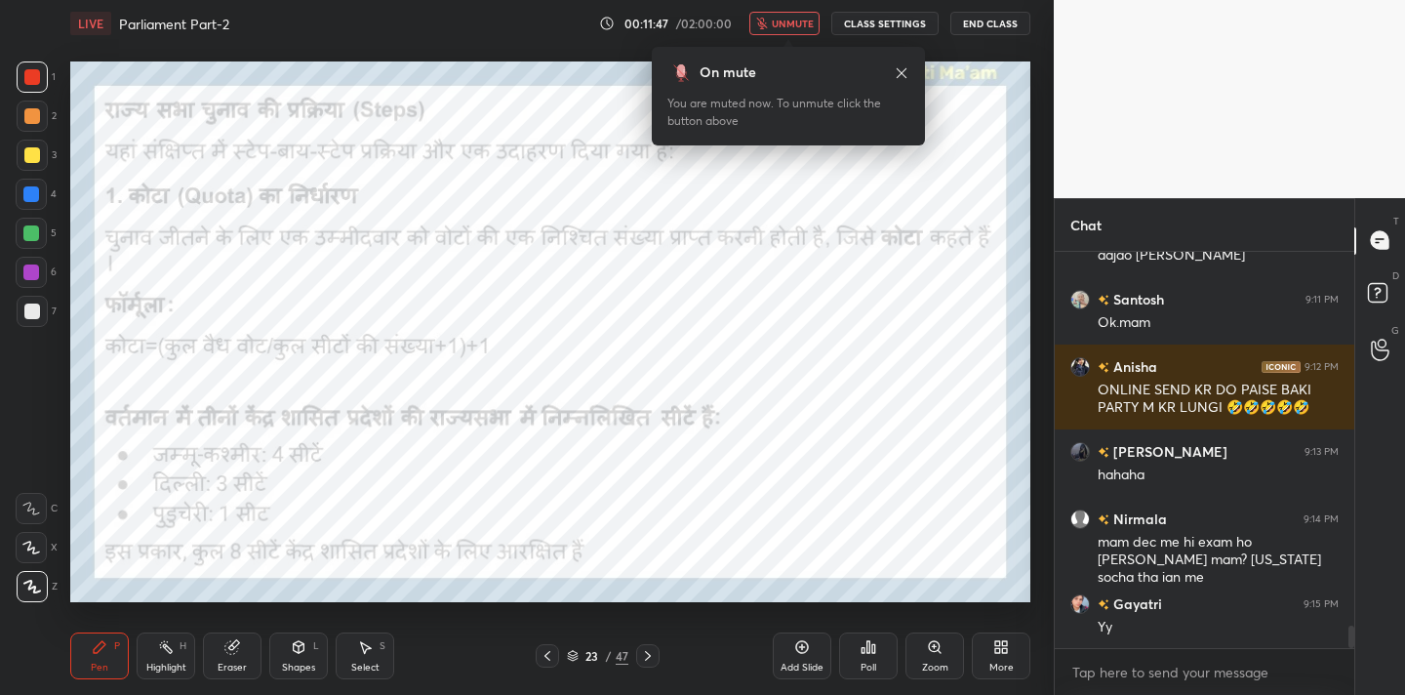
click at [792, 28] on span "unmute" at bounding box center [793, 24] width 42 height 14
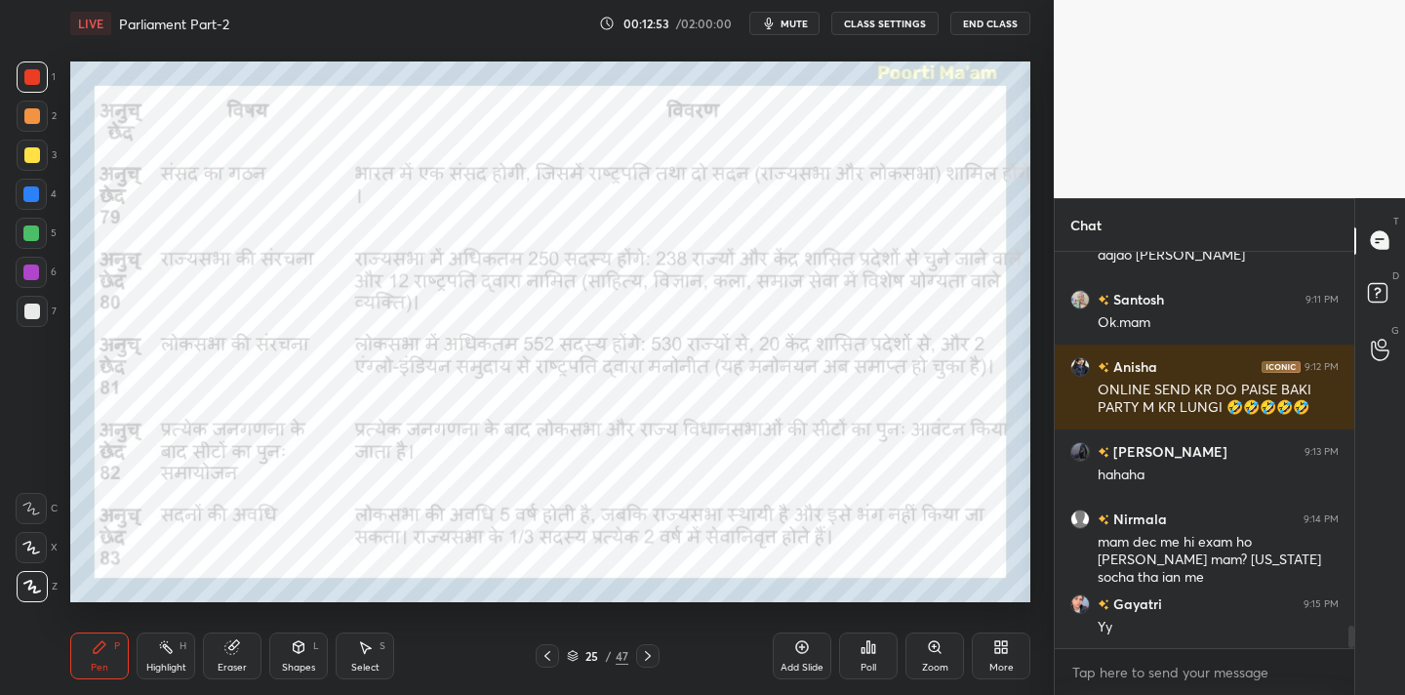
click at [797, 651] on icon at bounding box center [802, 647] width 13 height 13
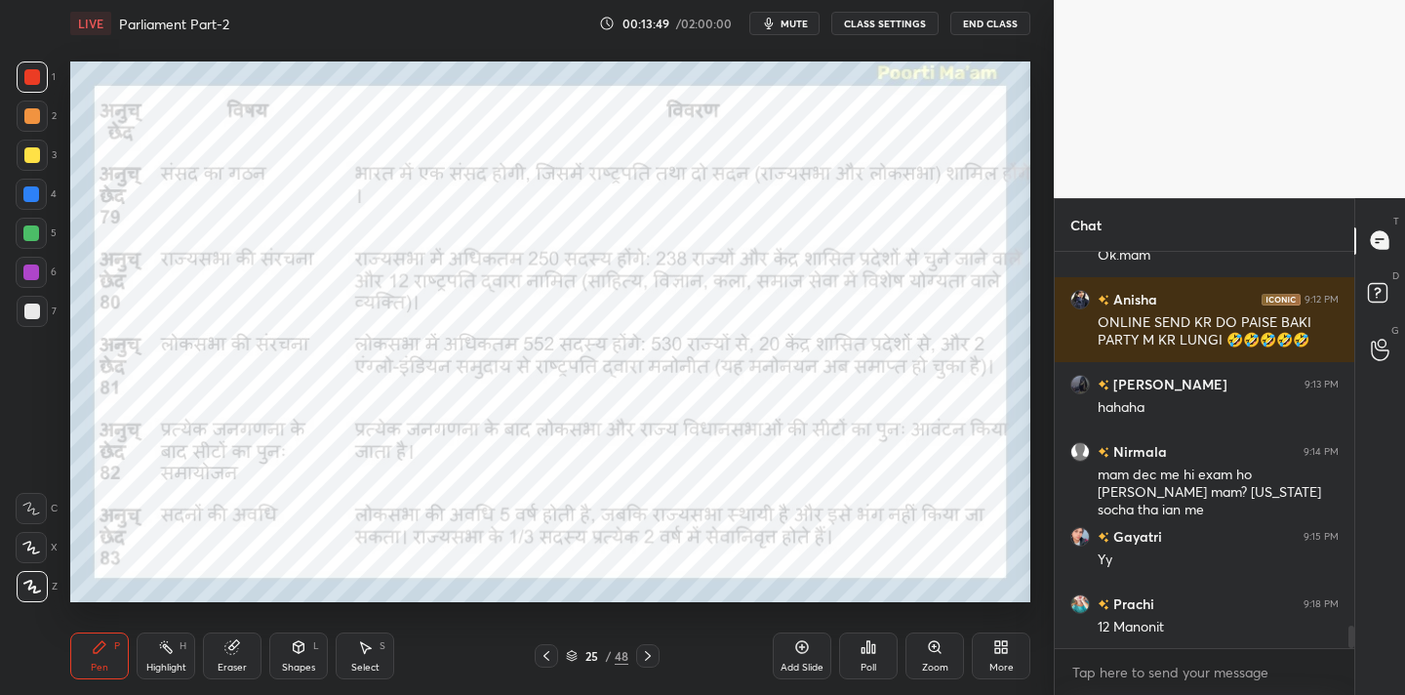
click at [806, 659] on div "Add Slide" at bounding box center [802, 655] width 59 height 47
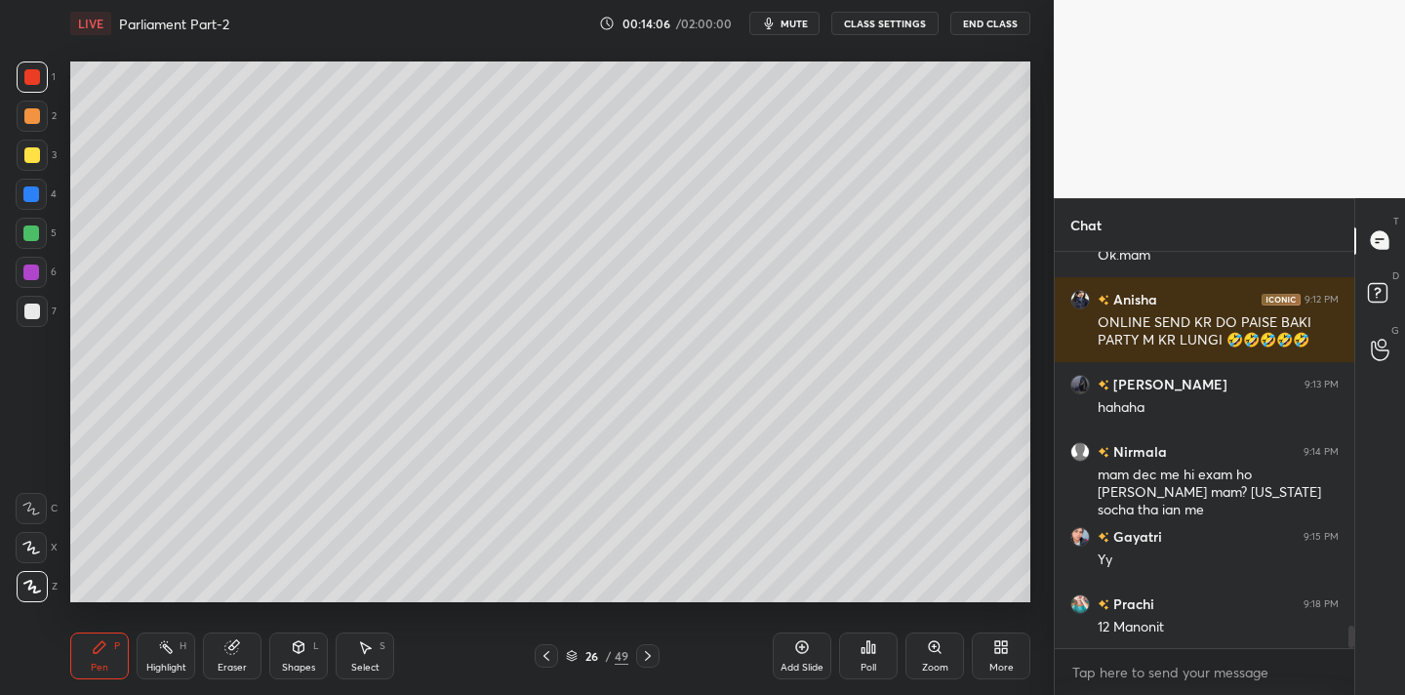
drag, startPoint x: 35, startPoint y: 312, endPoint x: 56, endPoint y: 315, distance: 20.7
click at [40, 315] on div at bounding box center [32, 311] width 31 height 31
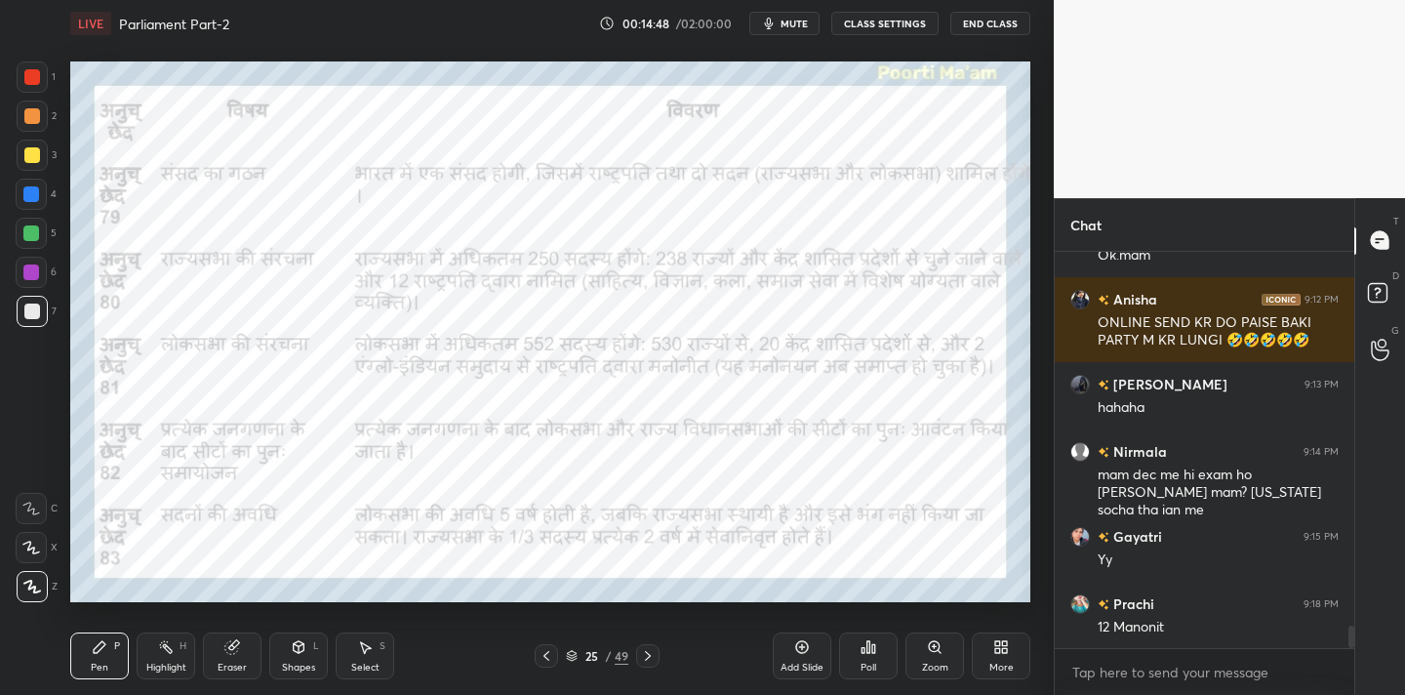
drag, startPoint x: 39, startPoint y: 73, endPoint x: 62, endPoint y: 115, distance: 48.1
click at [39, 77] on div at bounding box center [32, 77] width 16 height 16
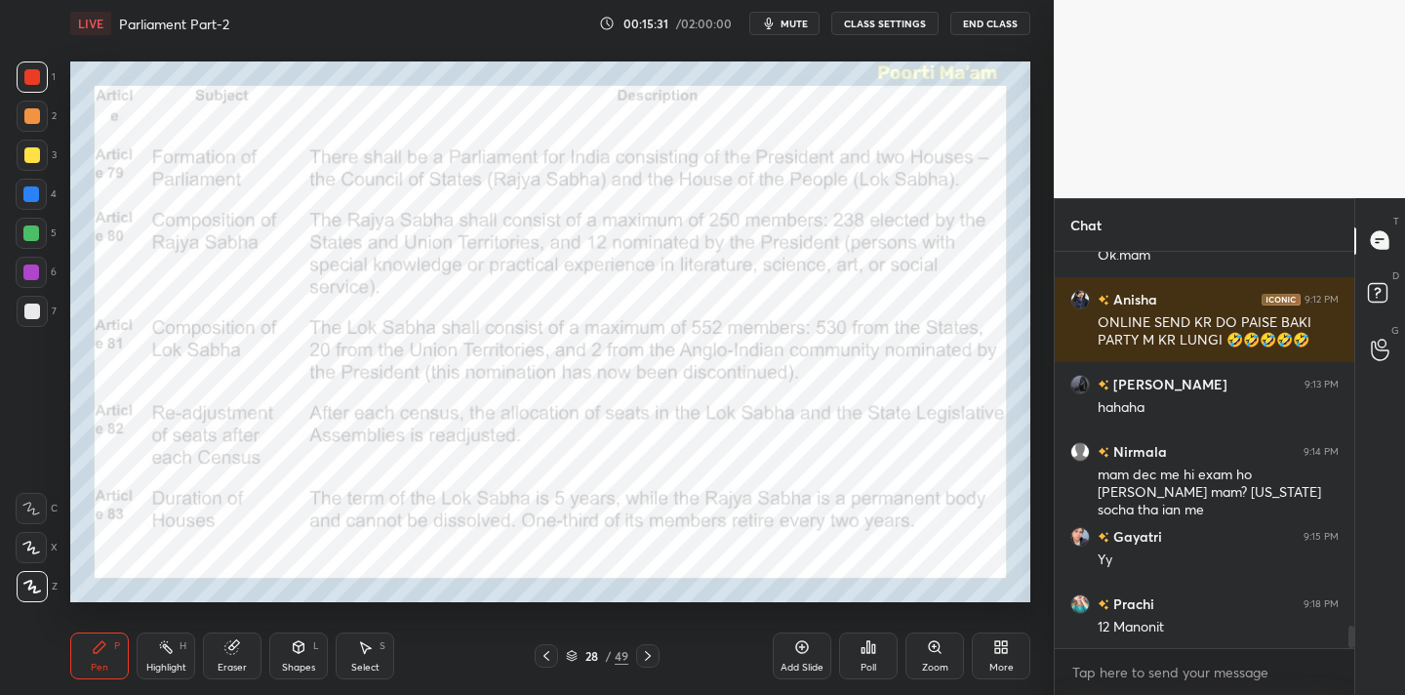
click at [803, 654] on icon at bounding box center [802, 647] width 16 height 16
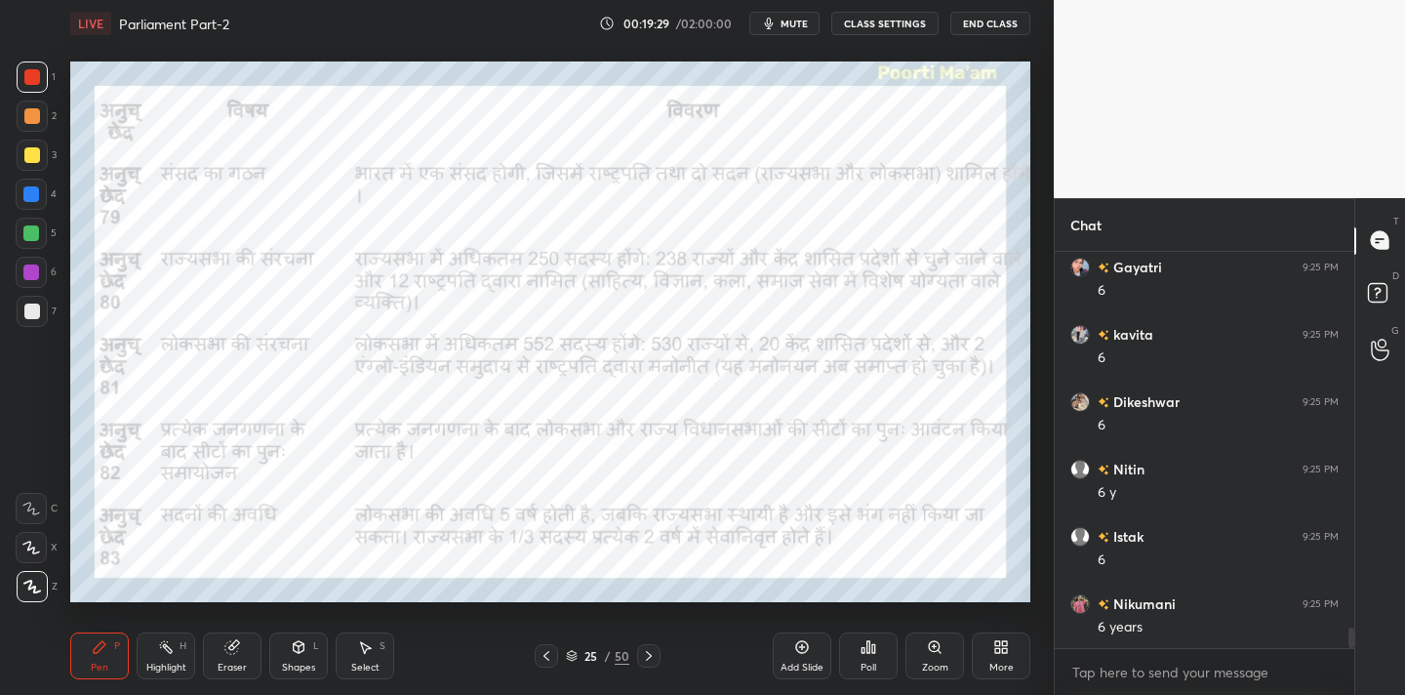
scroll to position [7455, 0]
click at [804, 654] on icon at bounding box center [802, 647] width 16 height 16
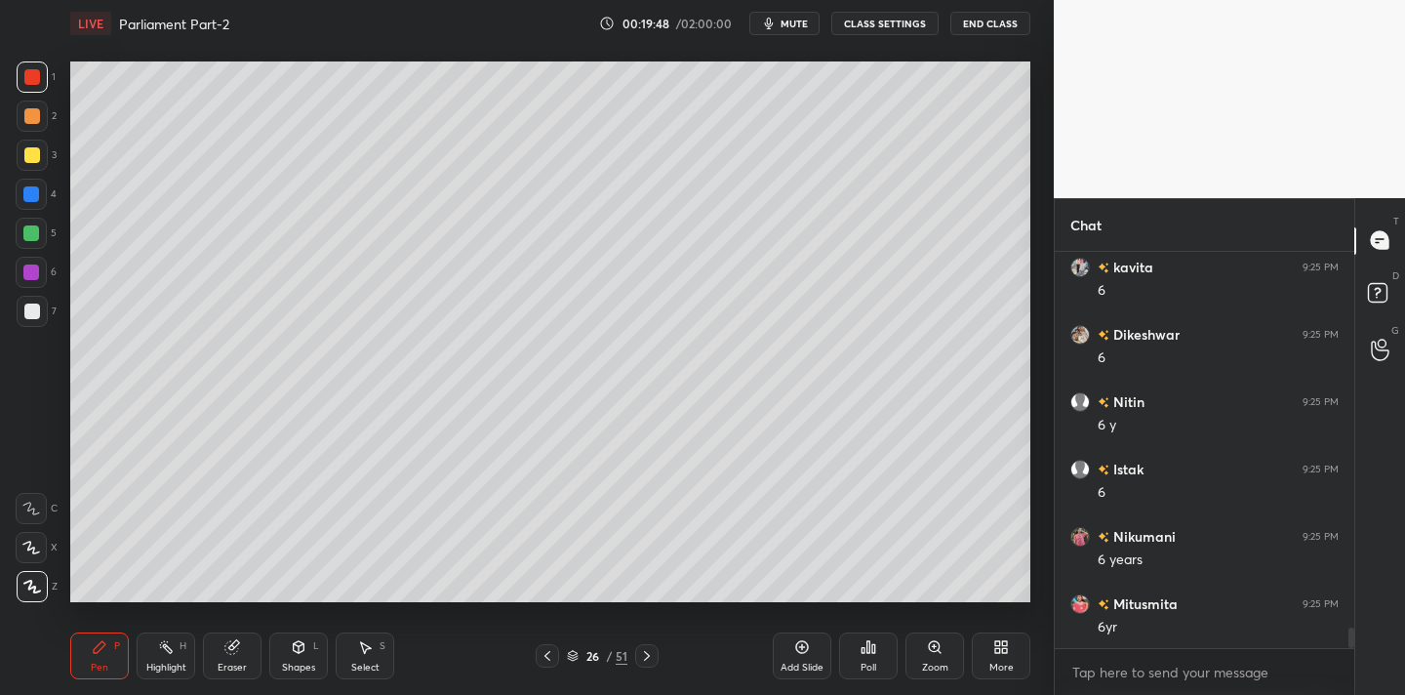
click at [33, 313] on div at bounding box center [32, 312] width 16 height 16
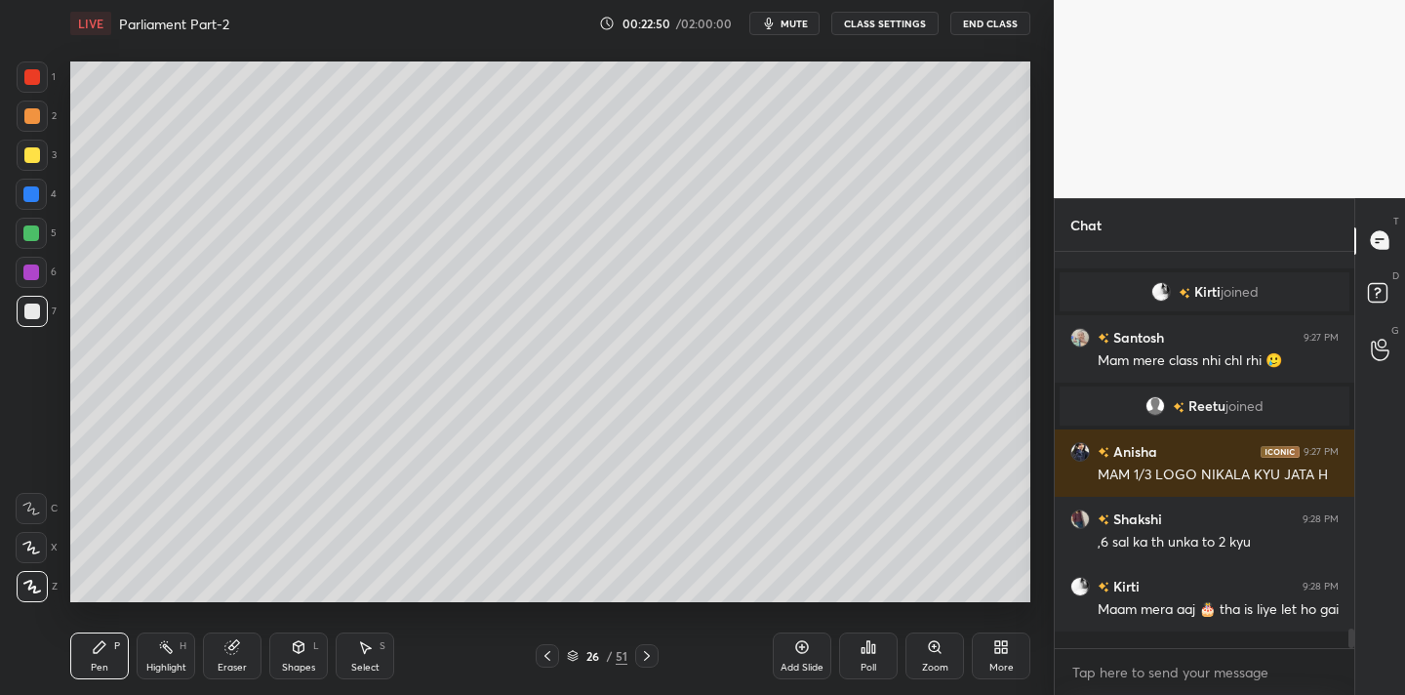
scroll to position [7677, 0]
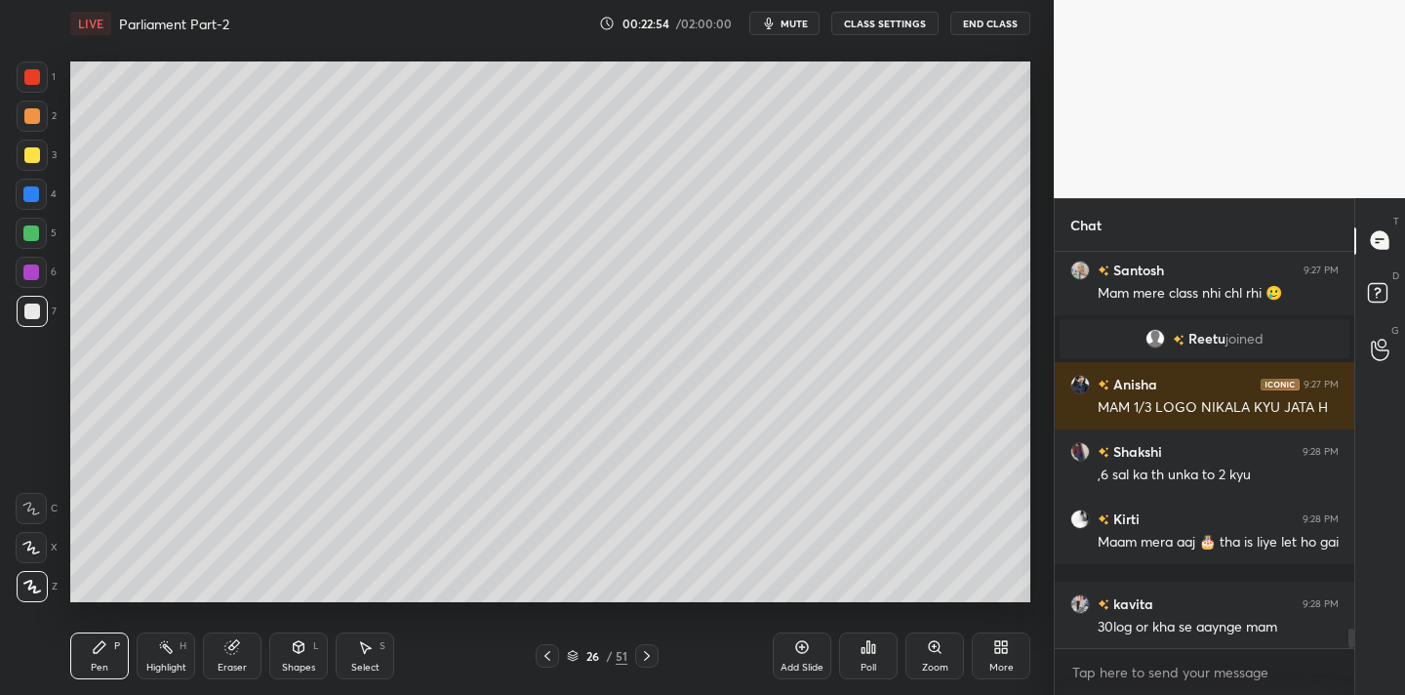
drag, startPoint x: 802, startPoint y: 658, endPoint x: 812, endPoint y: 645, distance: 16.0
click at [799, 663] on div "Add Slide" at bounding box center [802, 655] width 59 height 47
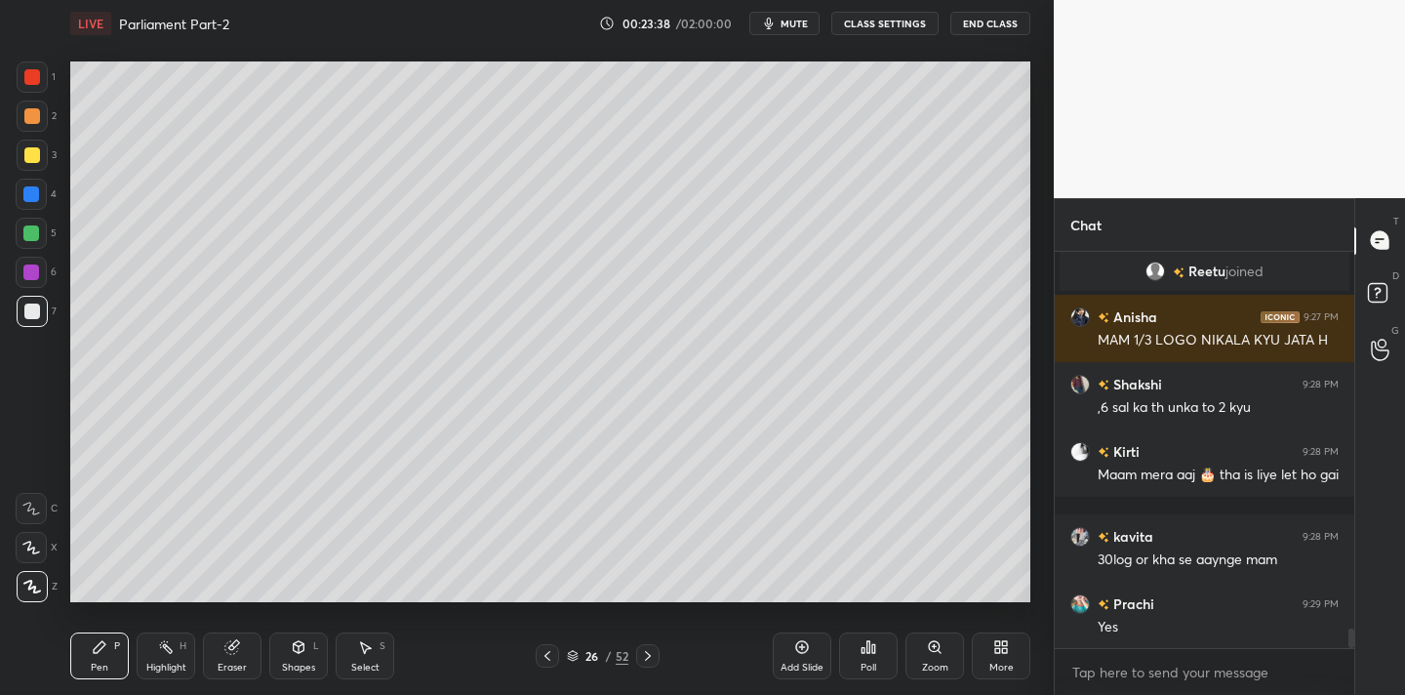
click at [237, 658] on div "Eraser" at bounding box center [232, 655] width 59 height 47
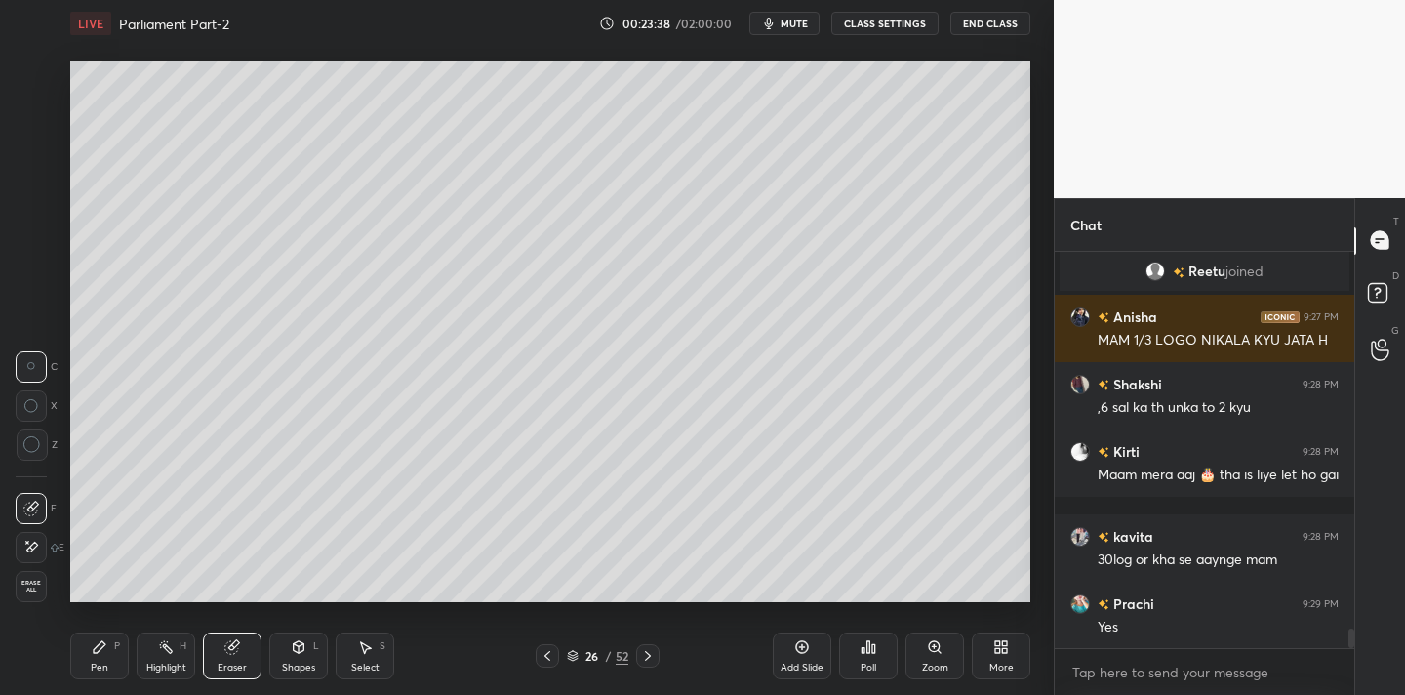
drag, startPoint x: 32, startPoint y: 585, endPoint x: 67, endPoint y: 546, distance: 52.5
click at [33, 585] on span "Erase all" at bounding box center [31, 587] width 29 height 14
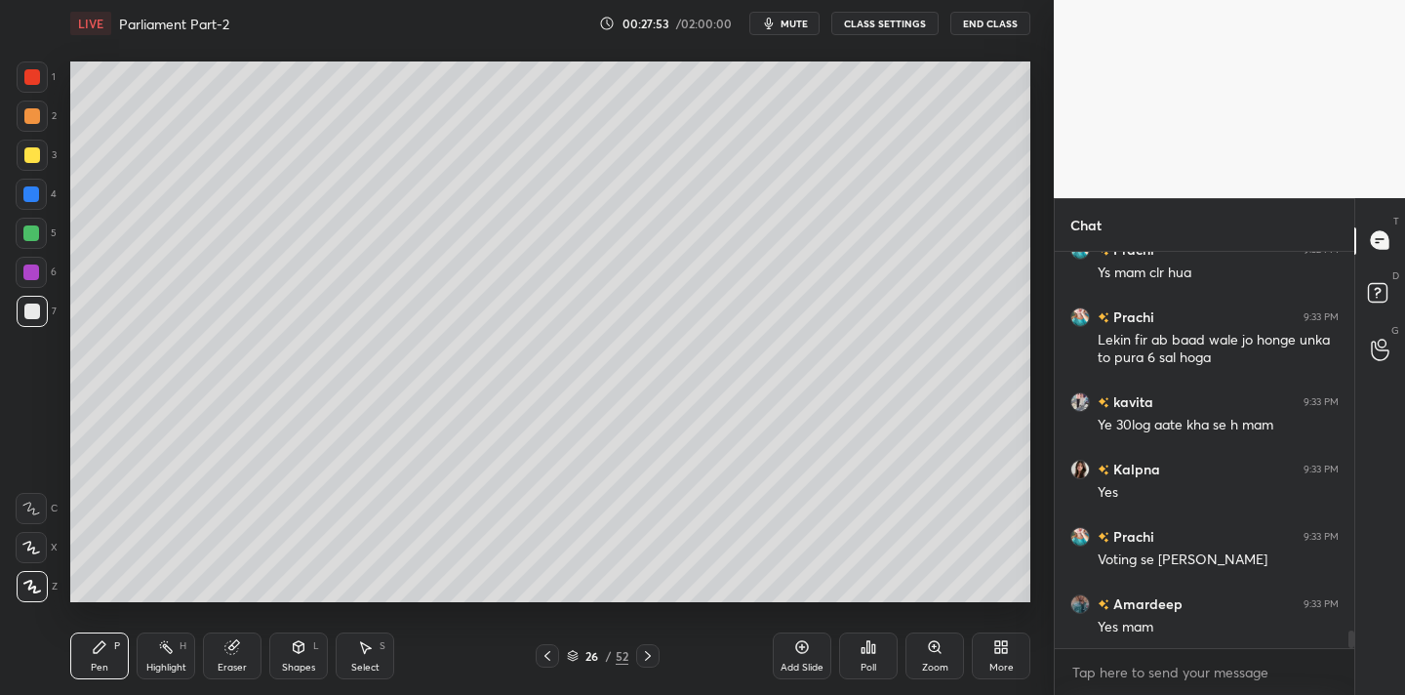
scroll to position [8490, 0]
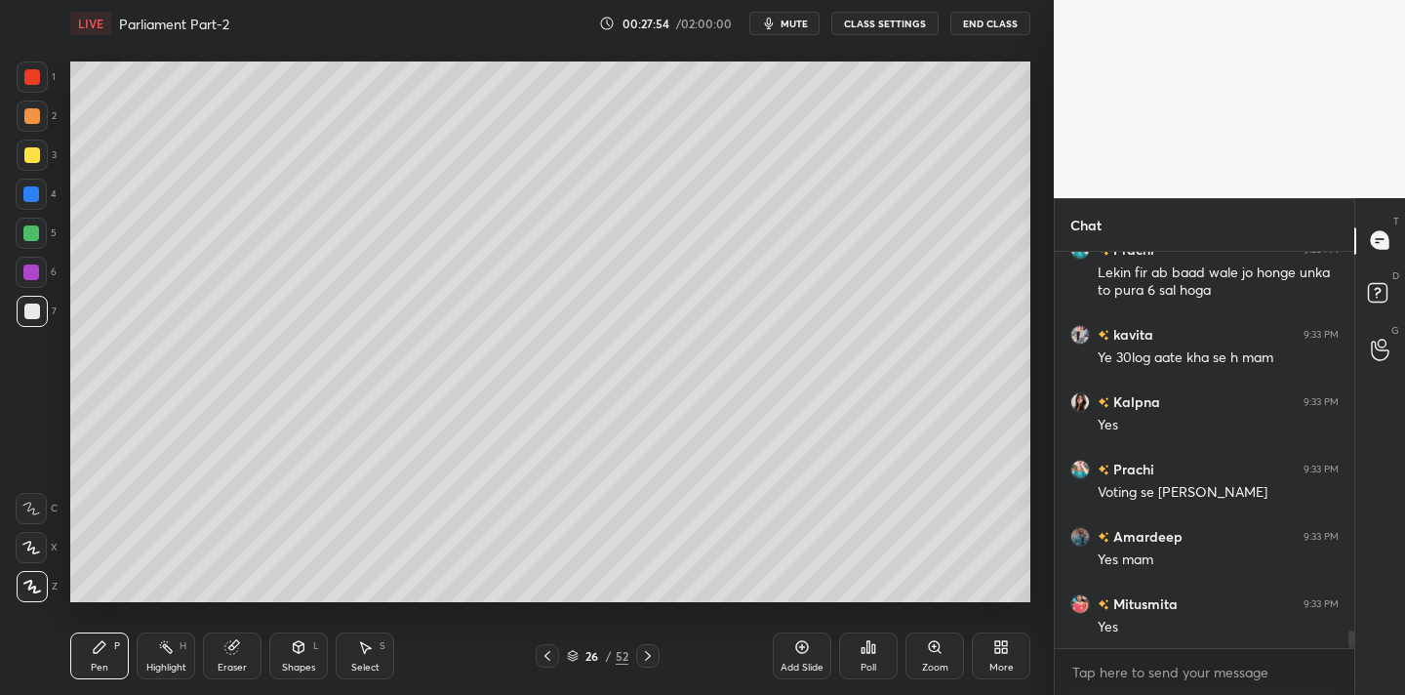
click at [1040, 389] on div "1 2 3 4 5 6 7 C X Z C X Z E E Erase all H H LIVE Parliament Part-2 00:27:54 / 0…" at bounding box center [527, 347] width 1054 height 695
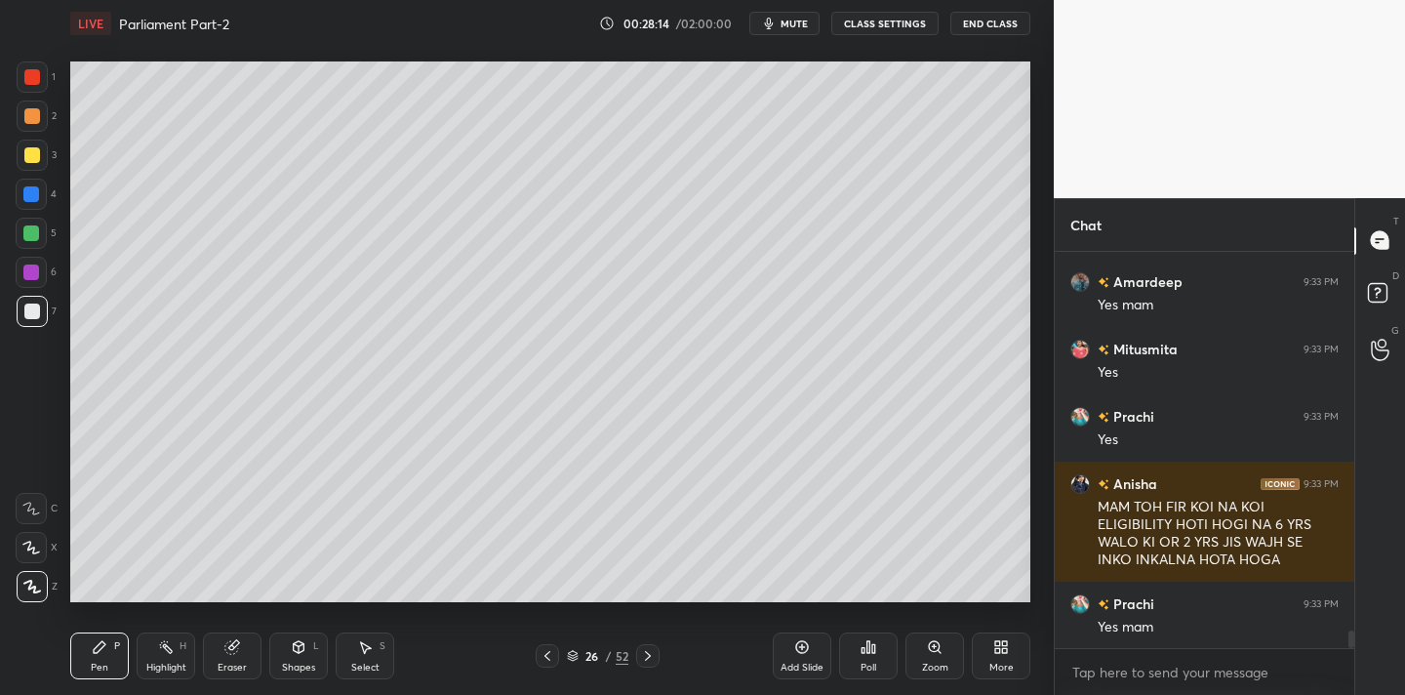
scroll to position [8812, 0]
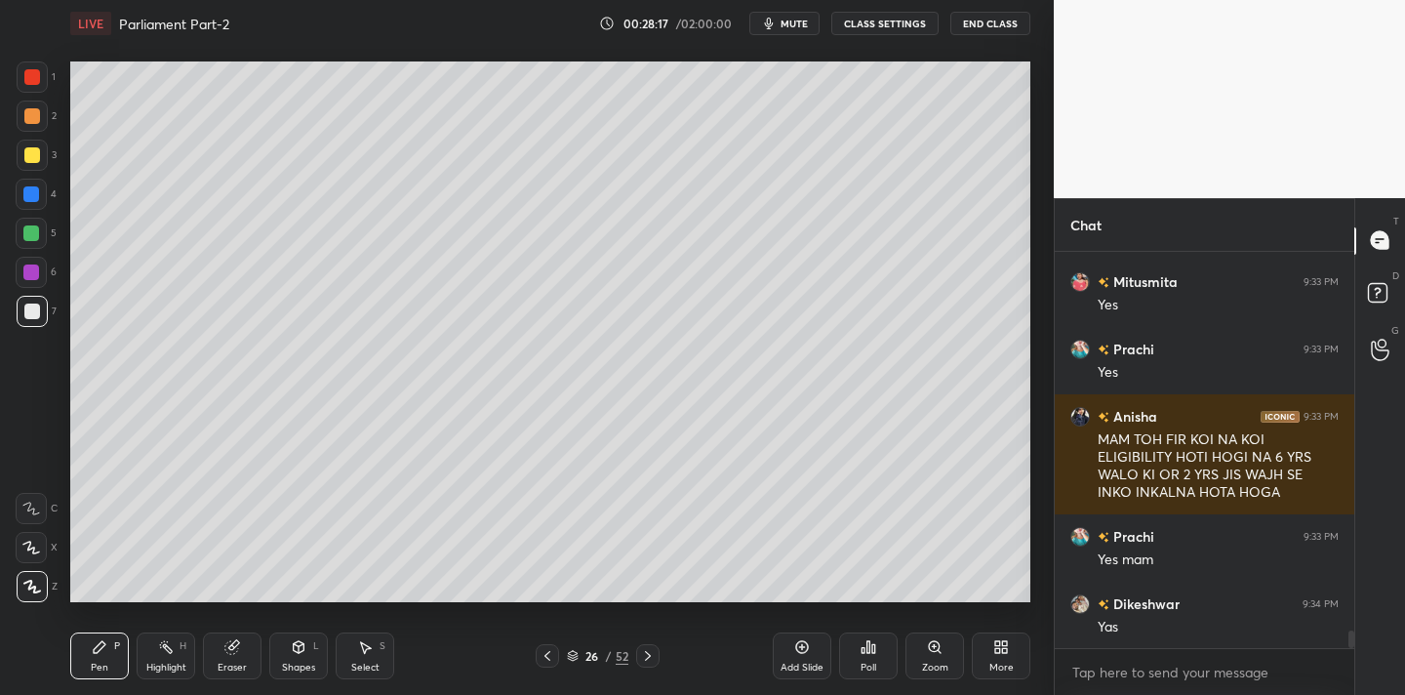
drag, startPoint x: 229, startPoint y: 657, endPoint x: 240, endPoint y: 626, distance: 33.0
click at [227, 658] on div "Eraser" at bounding box center [232, 655] width 59 height 47
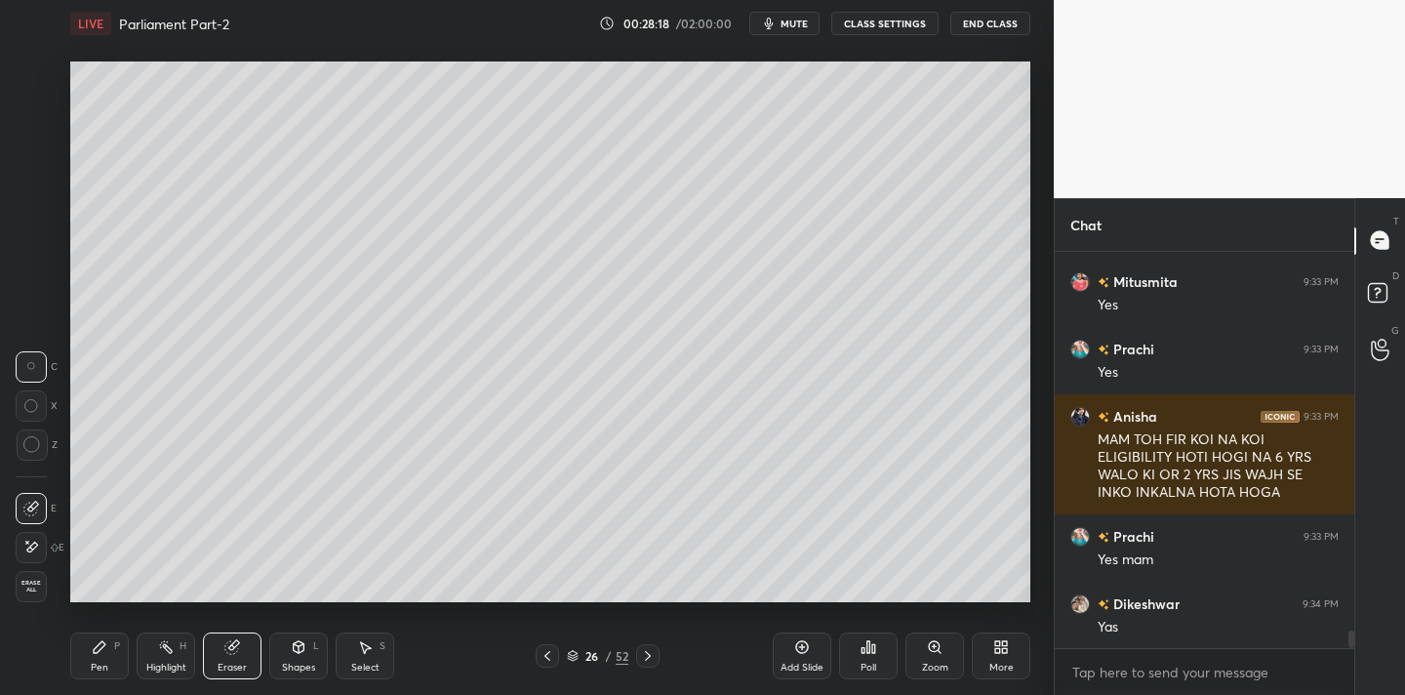
click at [40, 585] on span "Erase all" at bounding box center [31, 587] width 29 height 14
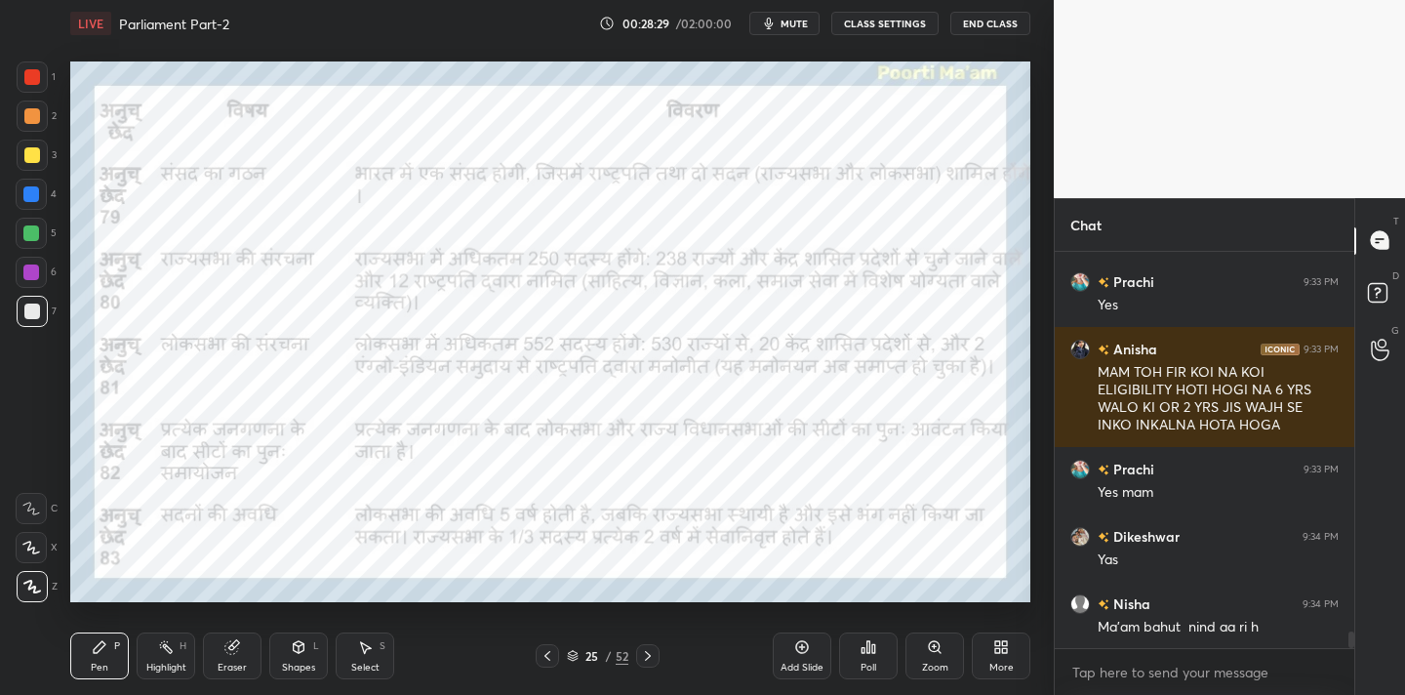
scroll to position [8947, 0]
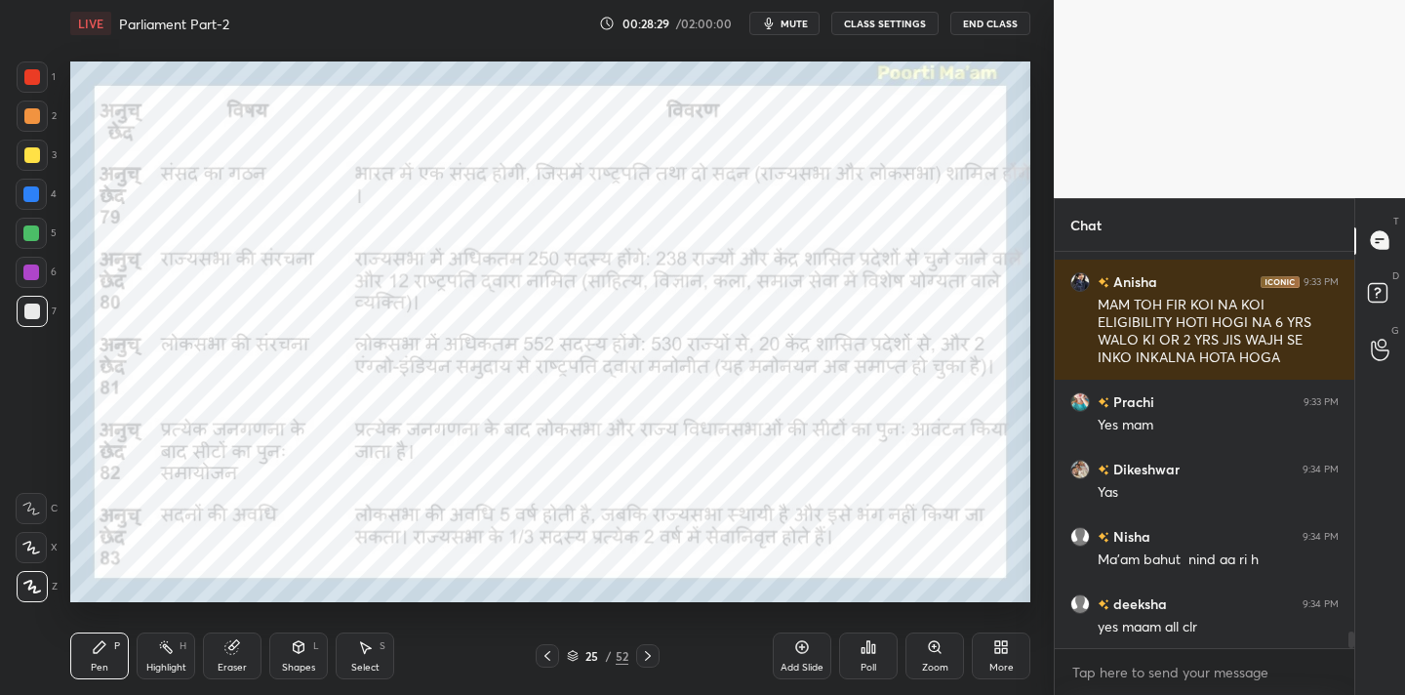
drag, startPoint x: 33, startPoint y: 79, endPoint x: 50, endPoint y: 73, distance: 17.6
click at [33, 80] on div at bounding box center [32, 77] width 16 height 16
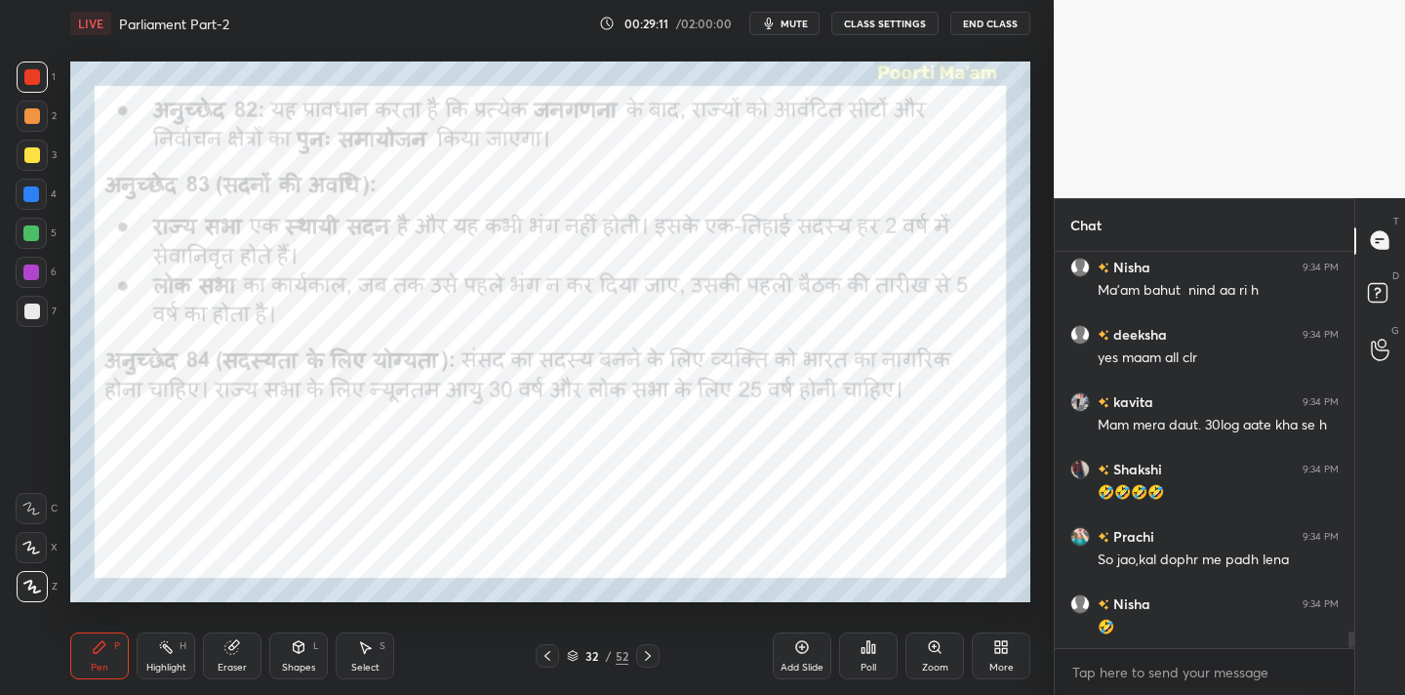
scroll to position [9283, 0]
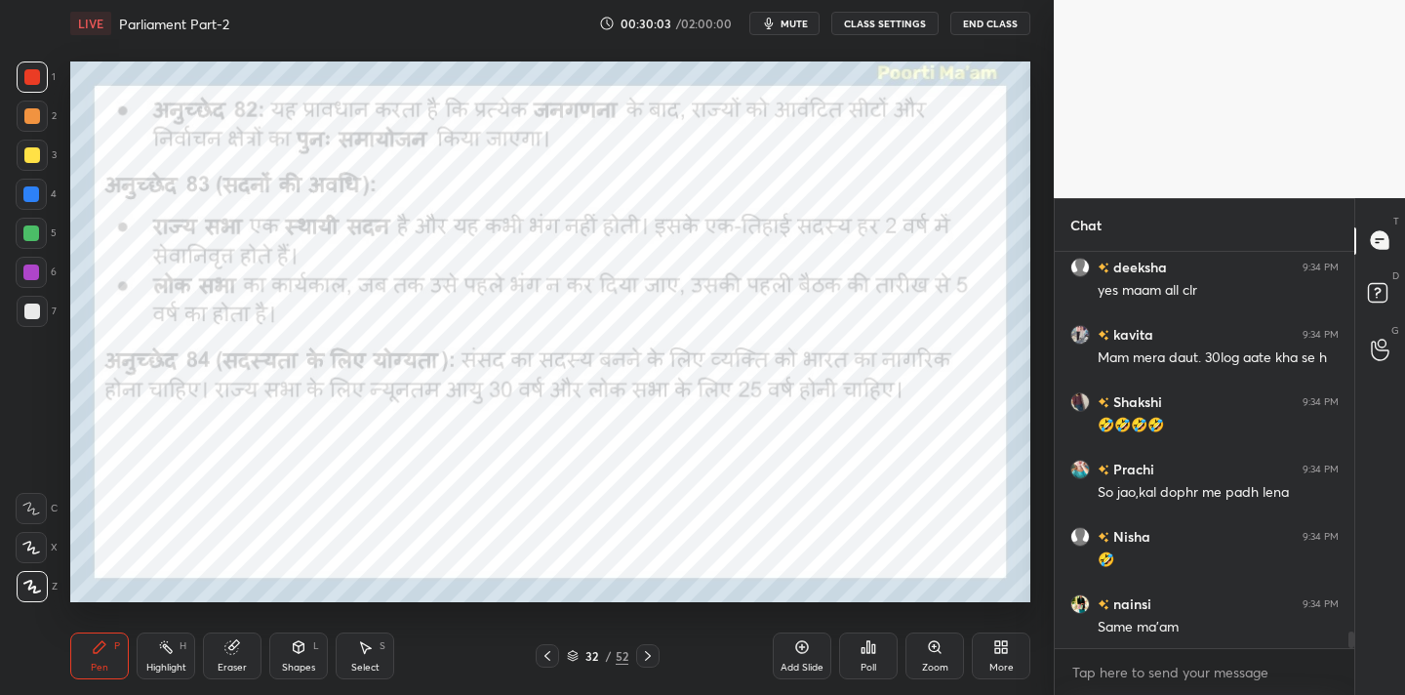
click at [243, 657] on div "Eraser" at bounding box center [232, 655] width 59 height 47
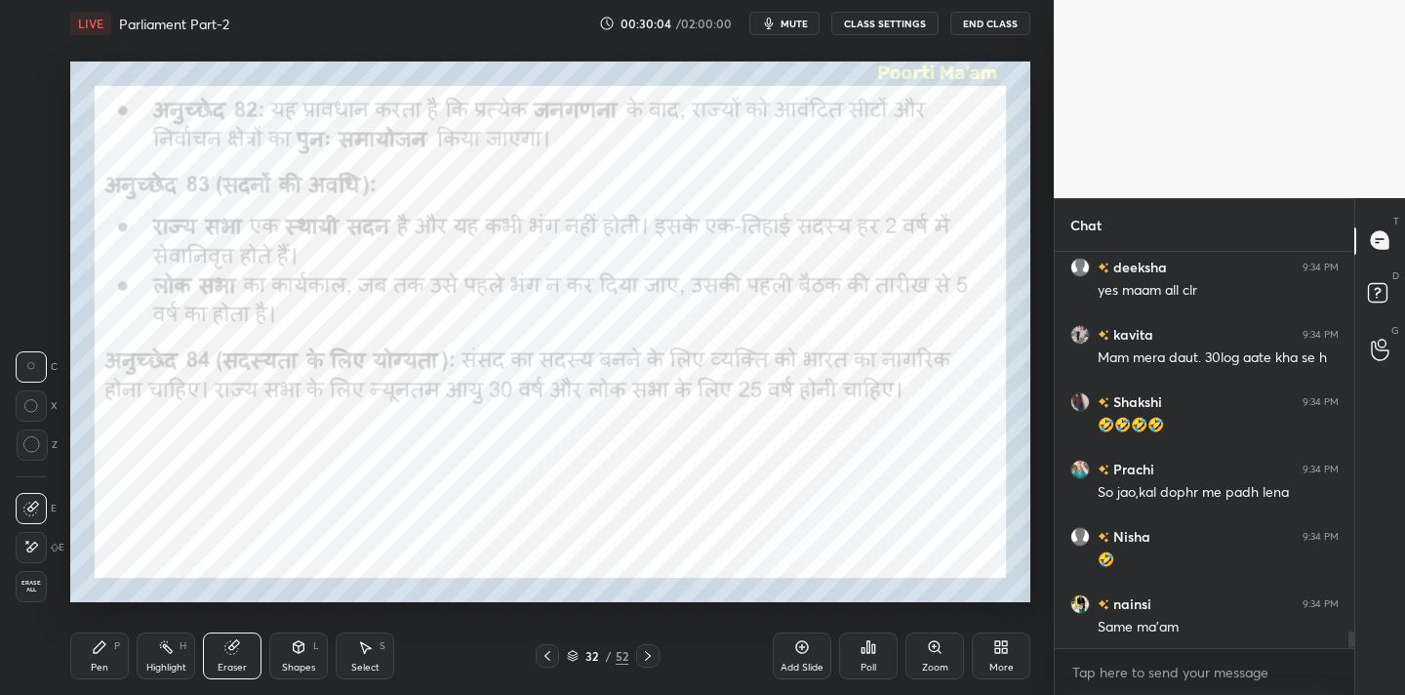
click at [28, 590] on span "Erase all" at bounding box center [31, 587] width 29 height 14
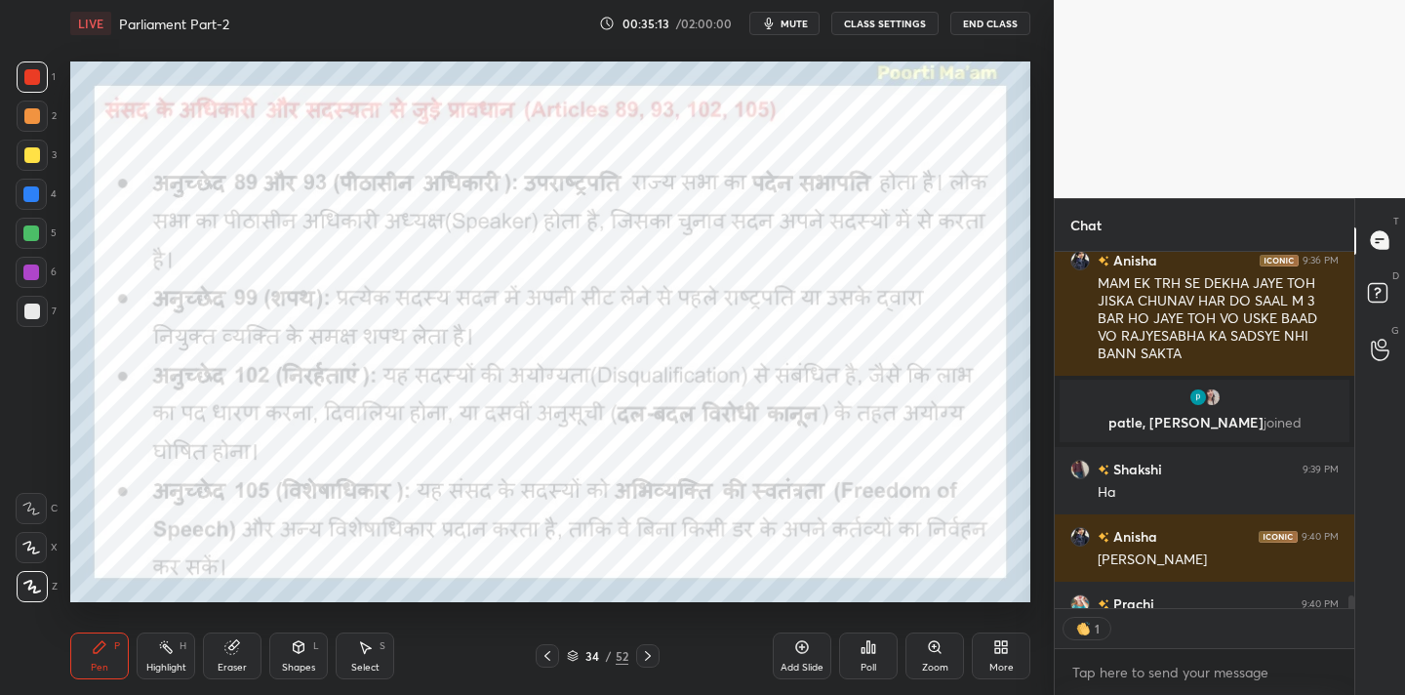
scroll to position [9401, 0]
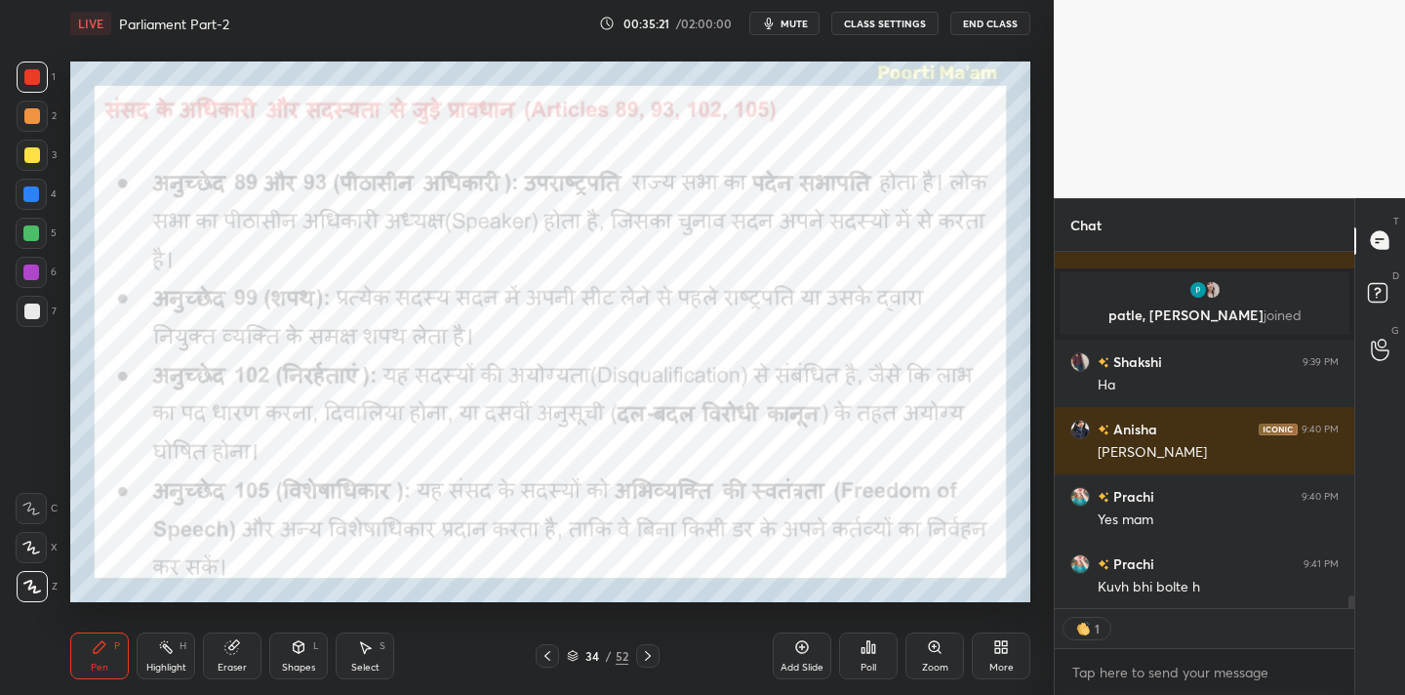
type textarea "x"
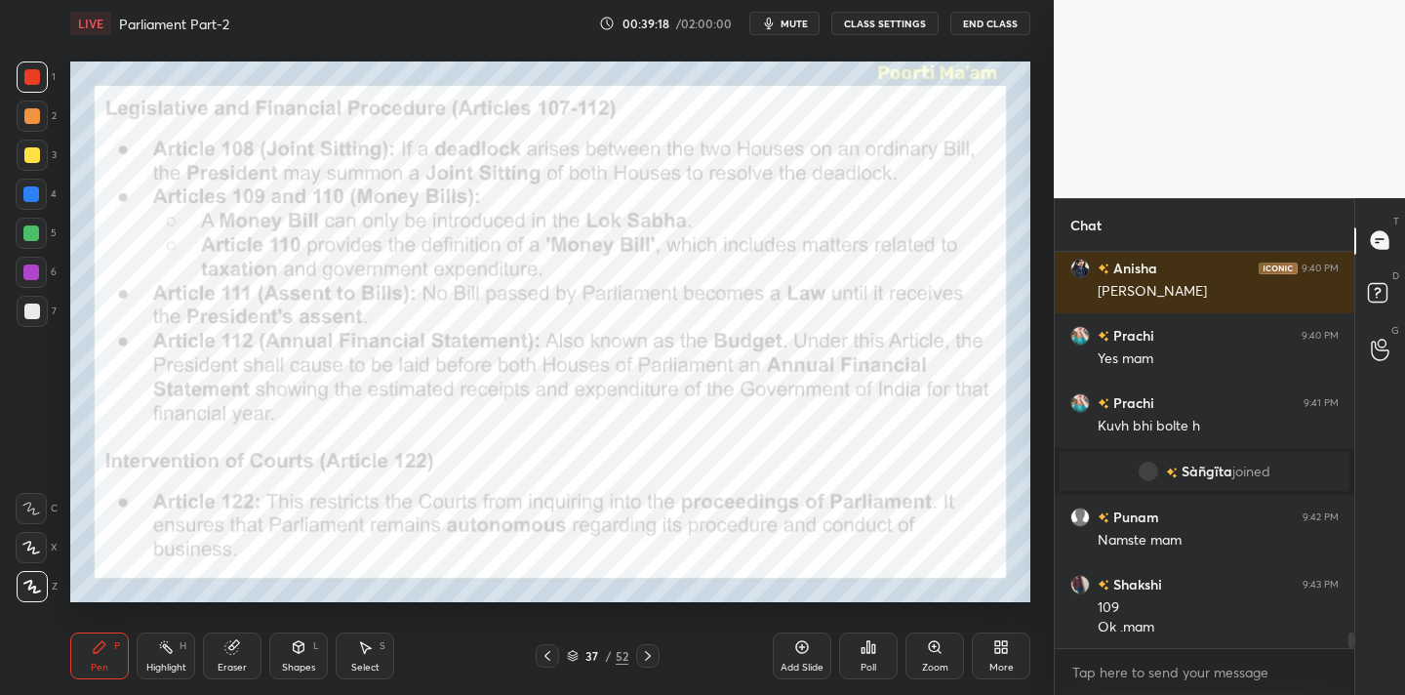
scroll to position [9518, 0]
